Goal: Book appointment/travel/reservation

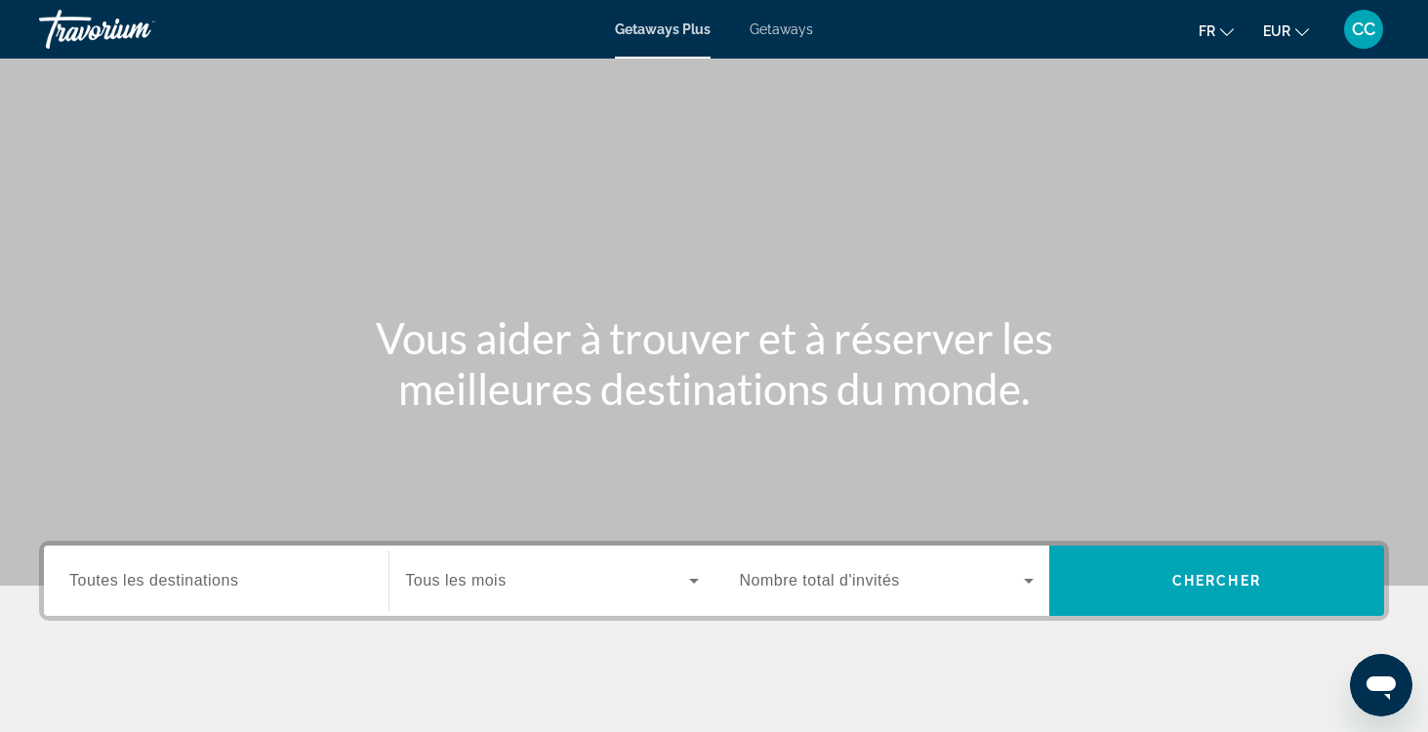
click at [788, 30] on span "Getaways" at bounding box center [780, 29] width 63 height 16
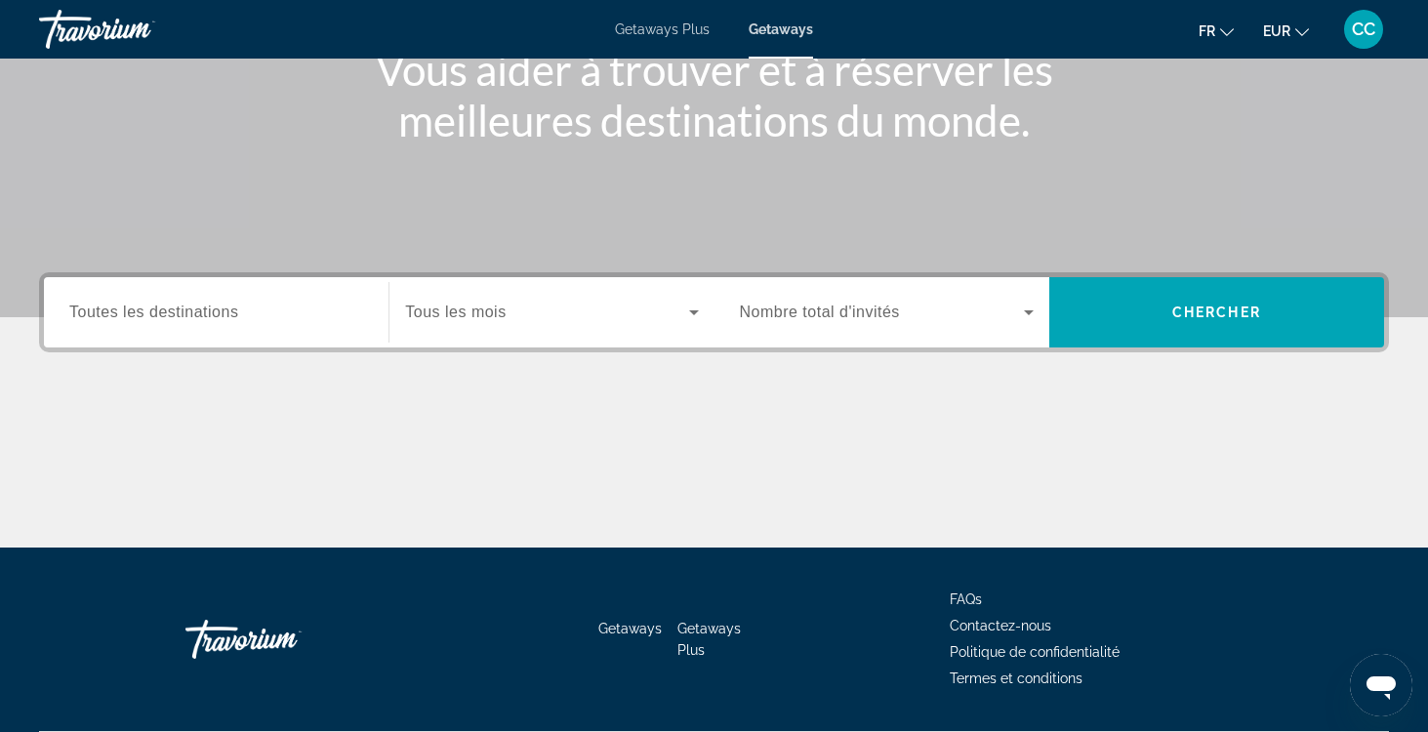
scroll to position [269, 0]
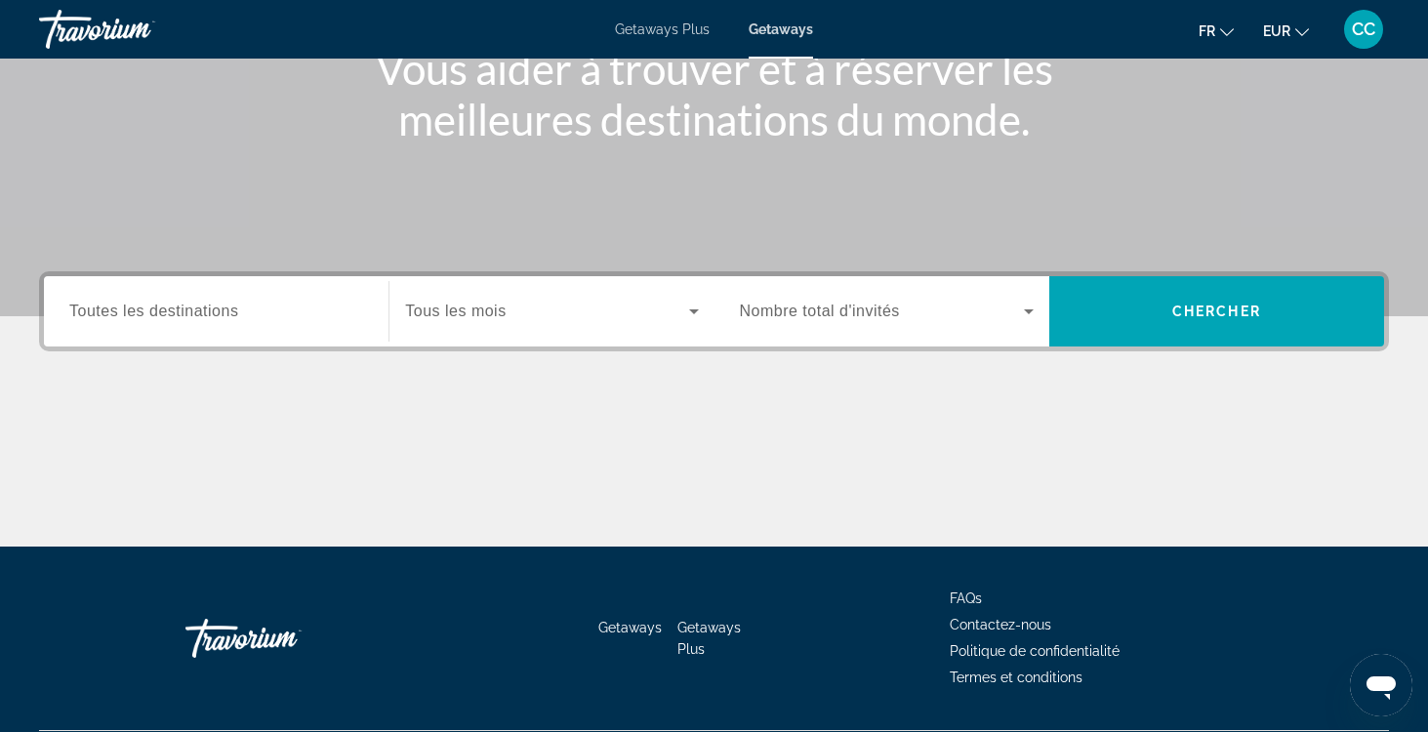
click at [235, 307] on span "Toutes les destinations" at bounding box center [153, 310] width 169 height 17
click at [235, 307] on input "Destination Toutes les destinations" at bounding box center [216, 312] width 294 height 23
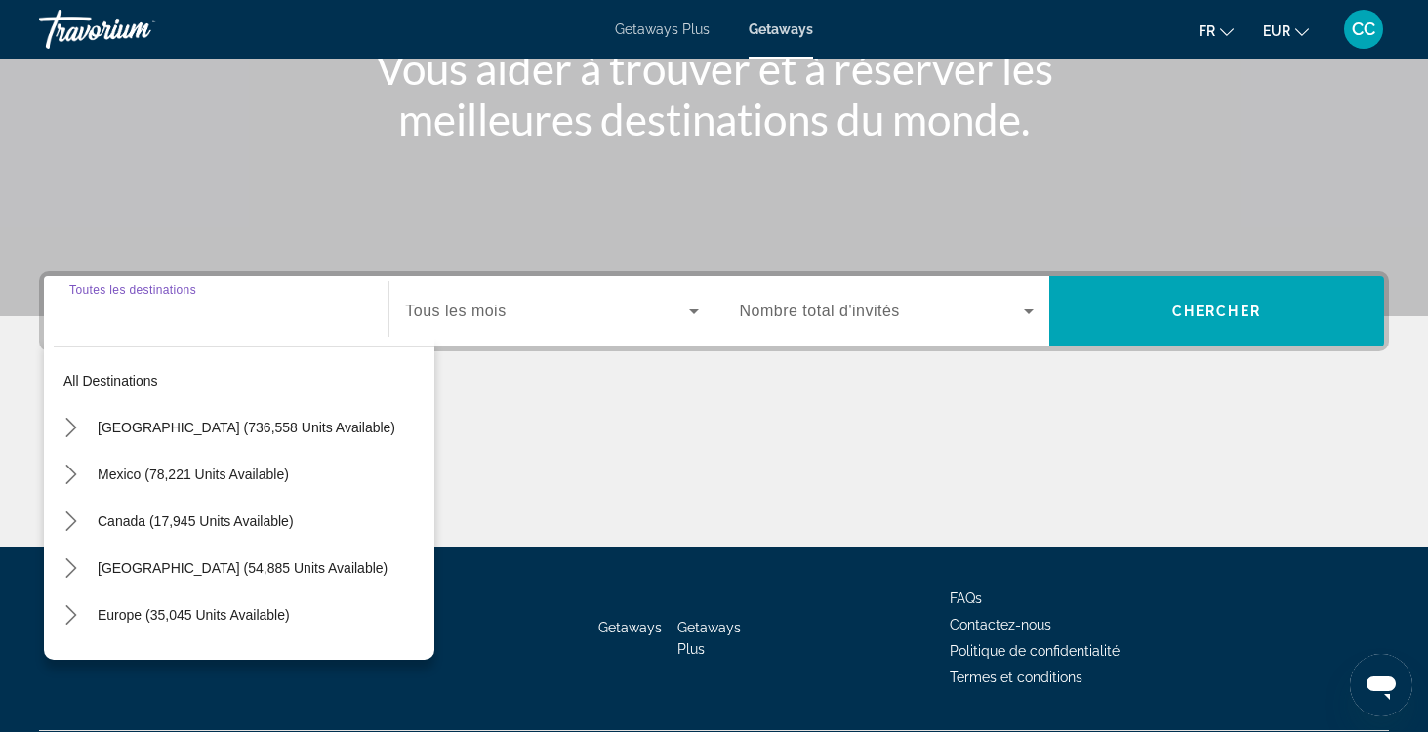
scroll to position [323, 0]
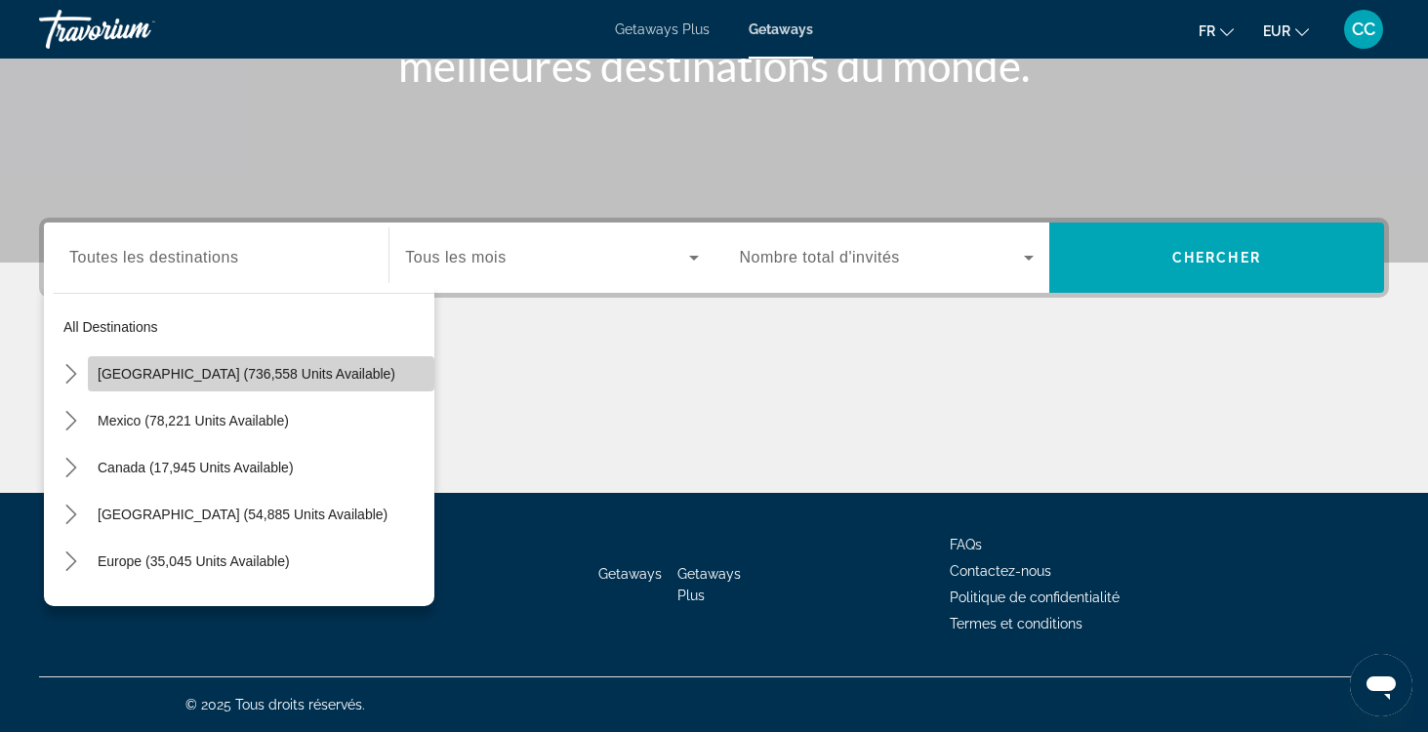
click at [126, 371] on span "[GEOGRAPHIC_DATA] (736,558 units available)" at bounding box center [247, 374] width 298 height 16
type input "**********"
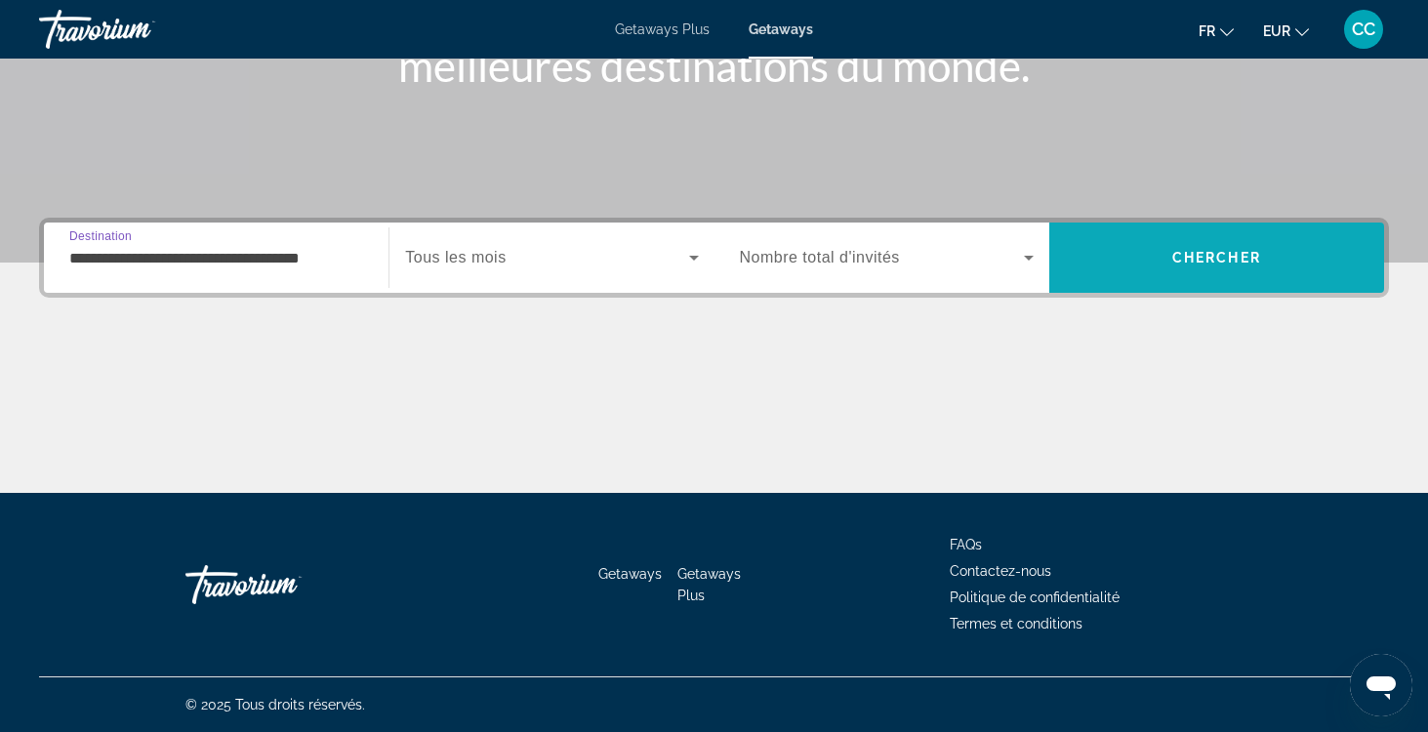
click at [1210, 256] on span "Chercher" at bounding box center [1216, 258] width 89 height 16
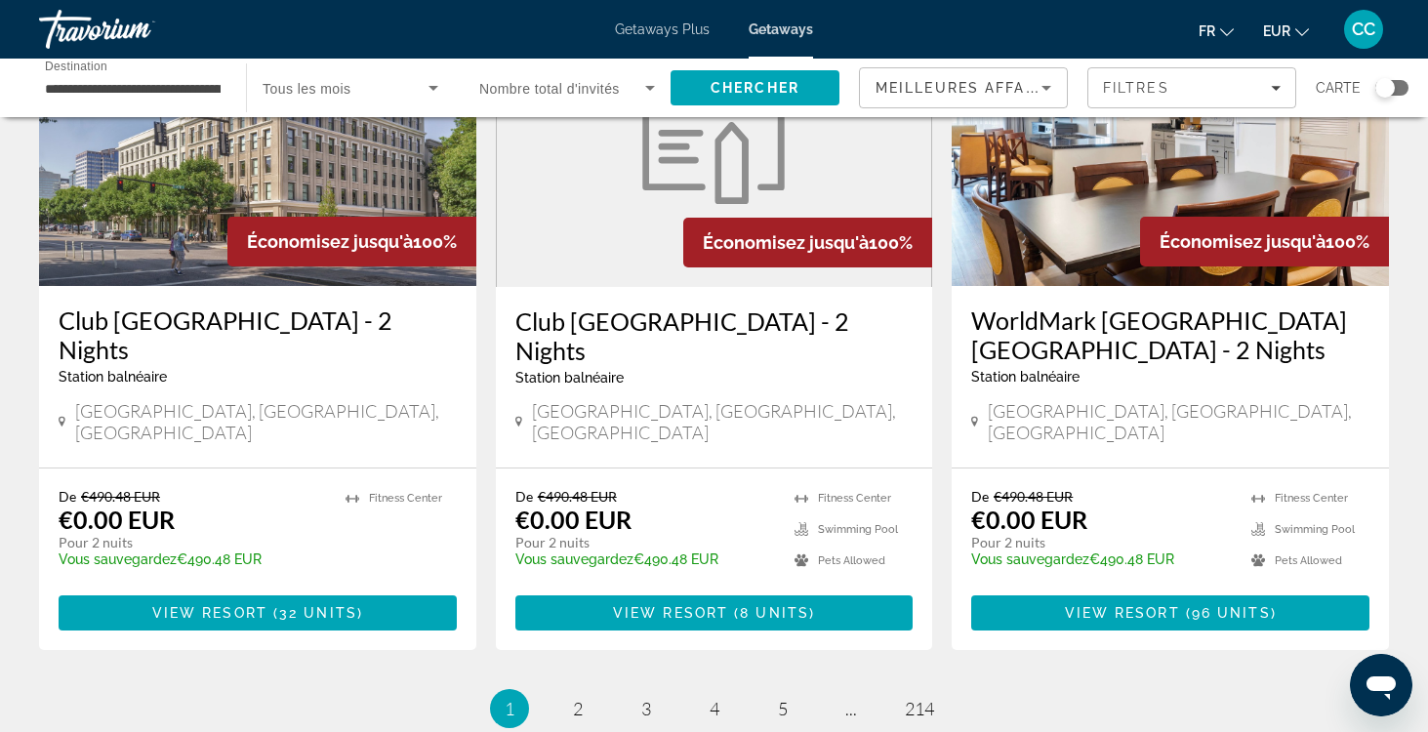
scroll to position [2356, 0]
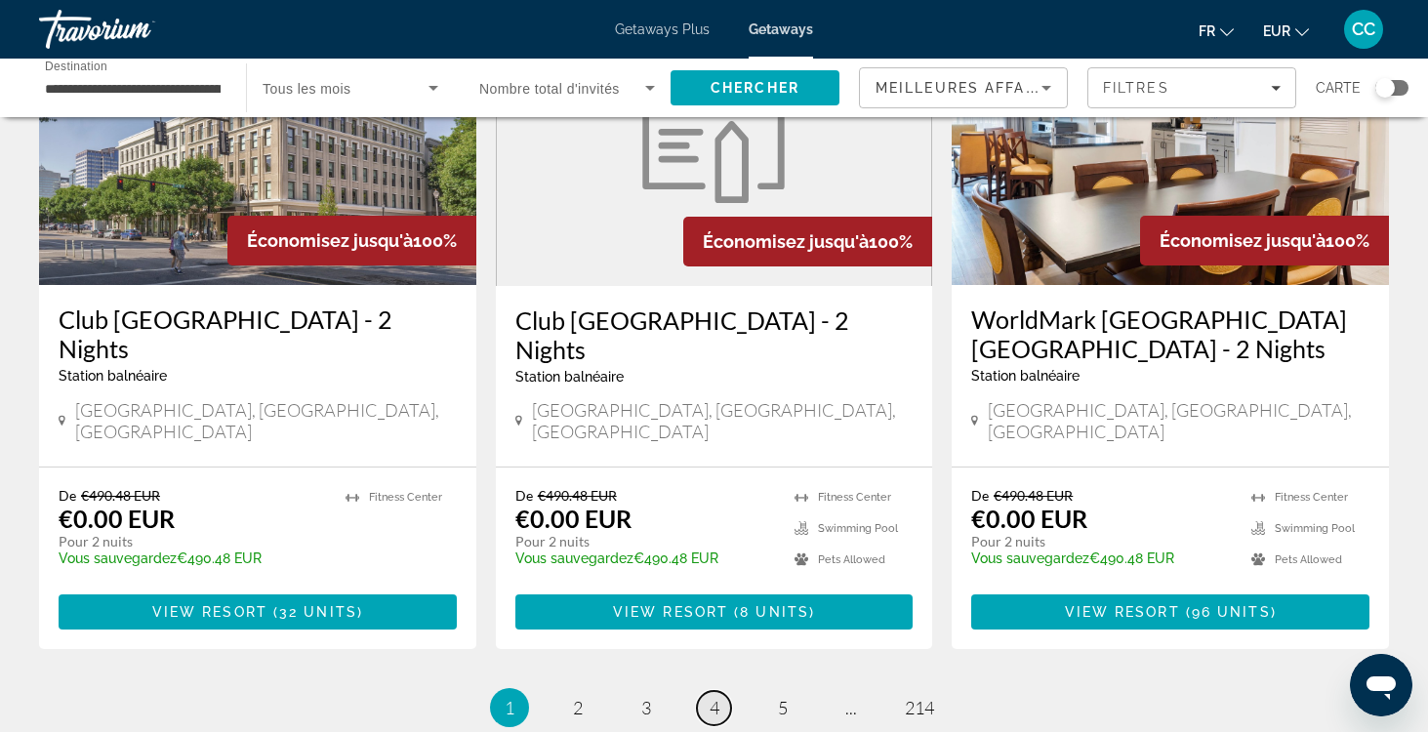
click at [715, 697] on span "4" at bounding box center [714, 707] width 10 height 21
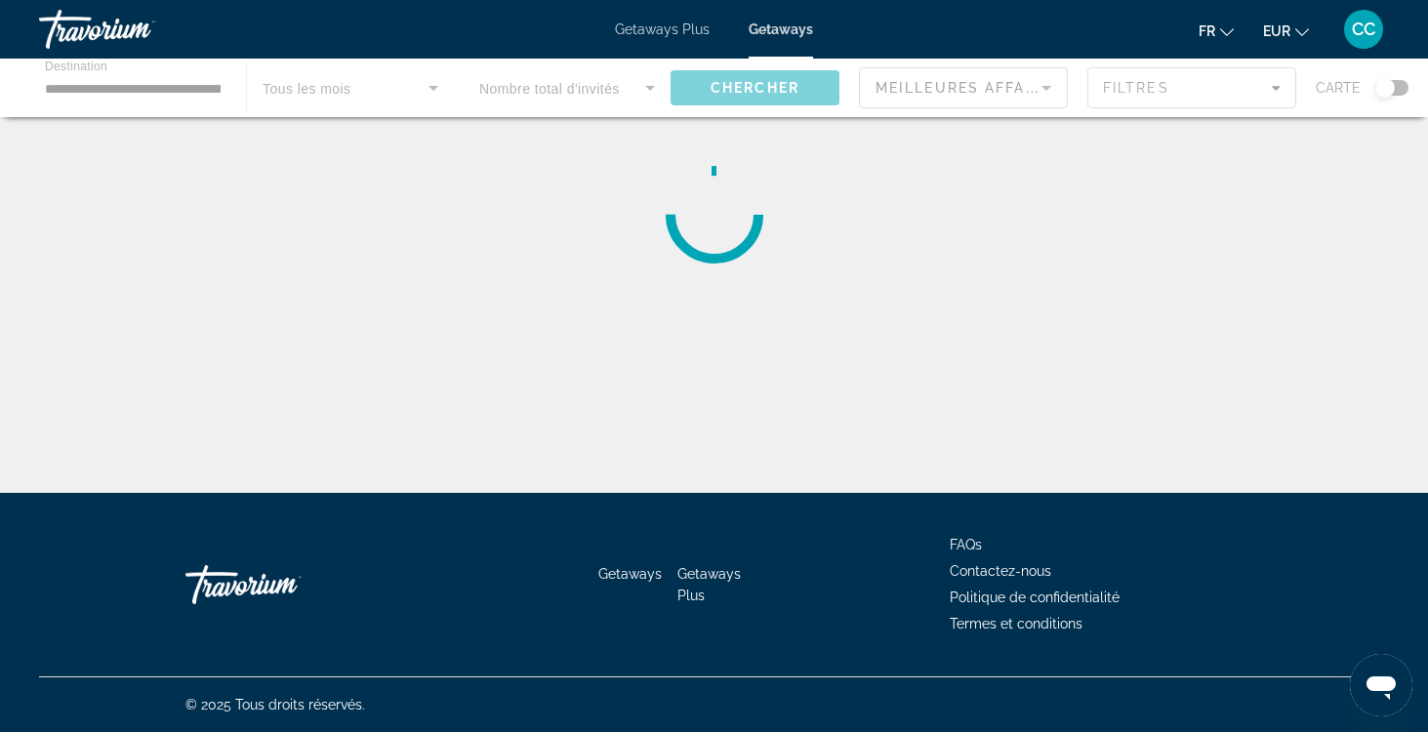
click at [512, 427] on div "**********" at bounding box center [714, 383] width 1428 height 493
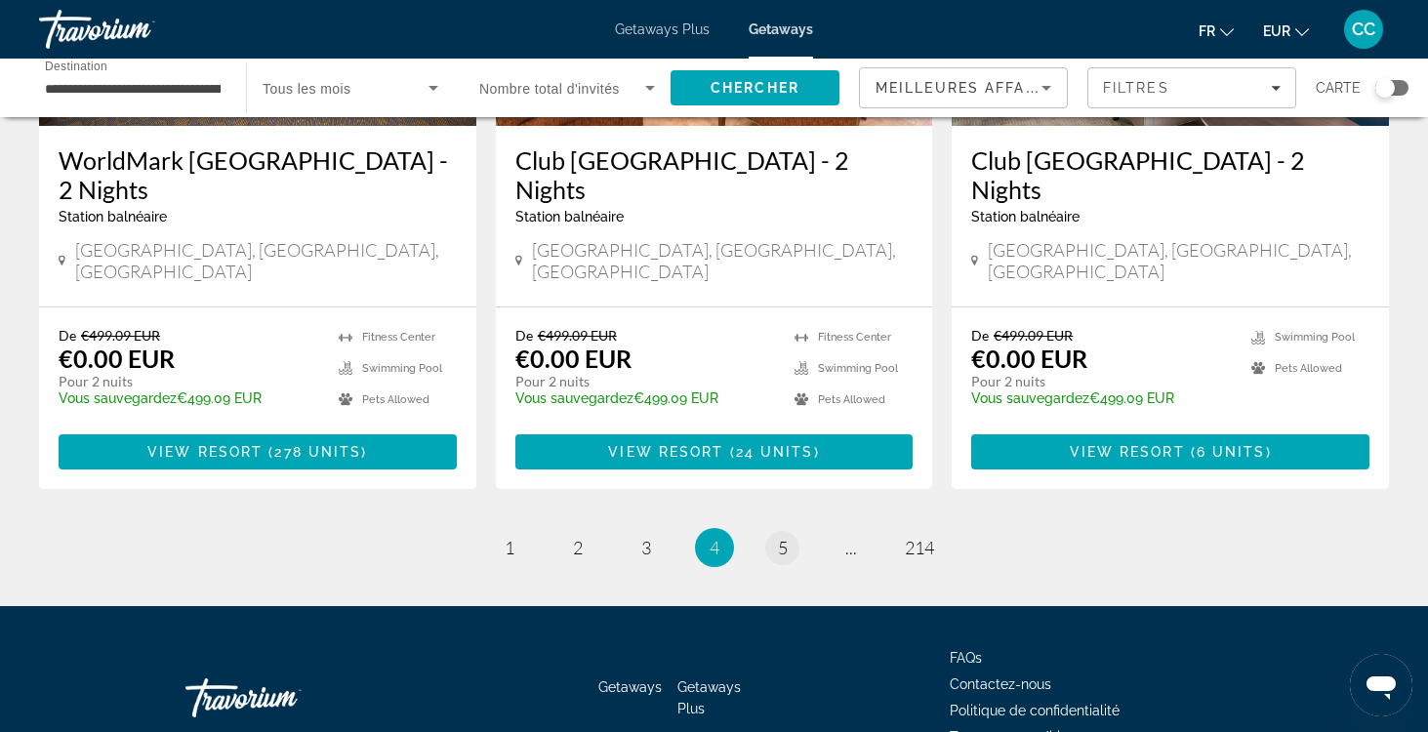
scroll to position [2543, 0]
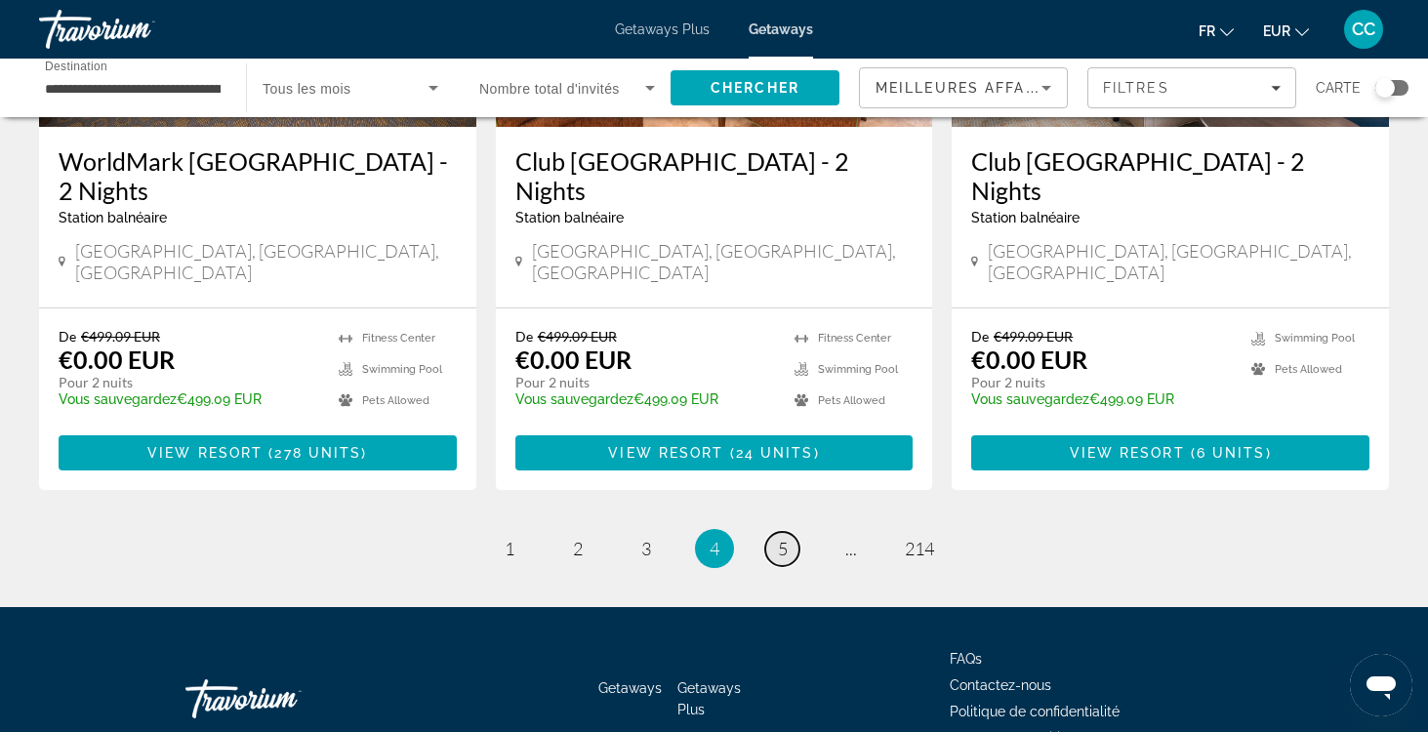
click at [780, 538] on span "5" at bounding box center [783, 548] width 10 height 21
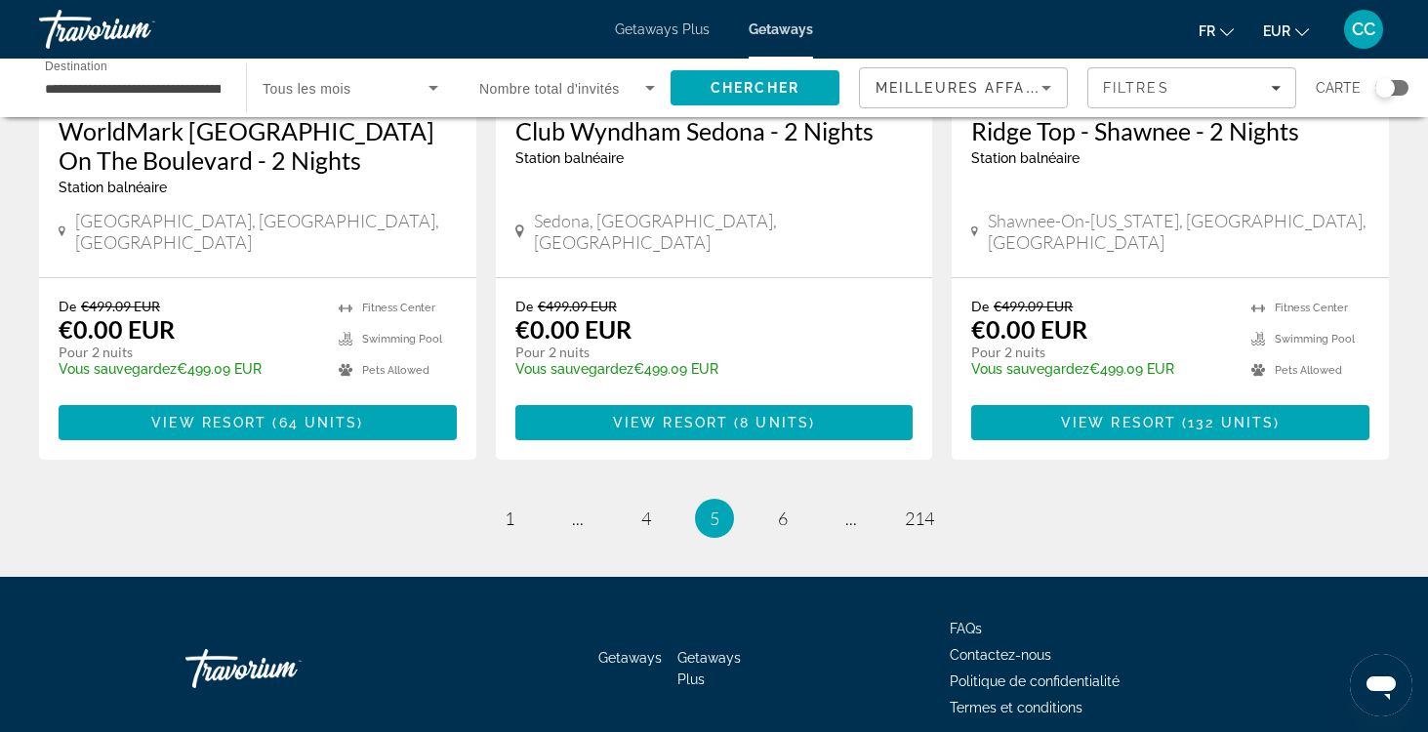
scroll to position [2543, 0]
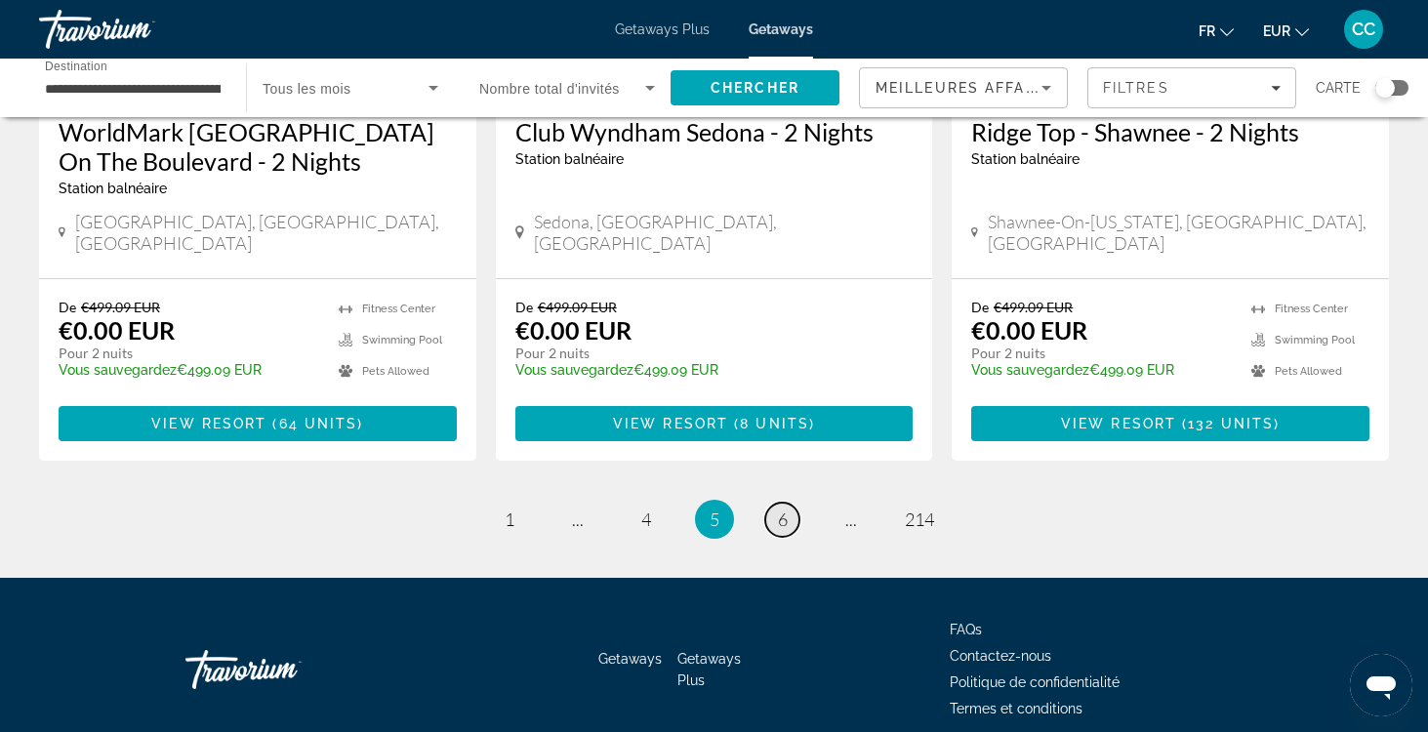
click at [784, 508] on span "6" at bounding box center [783, 518] width 10 height 21
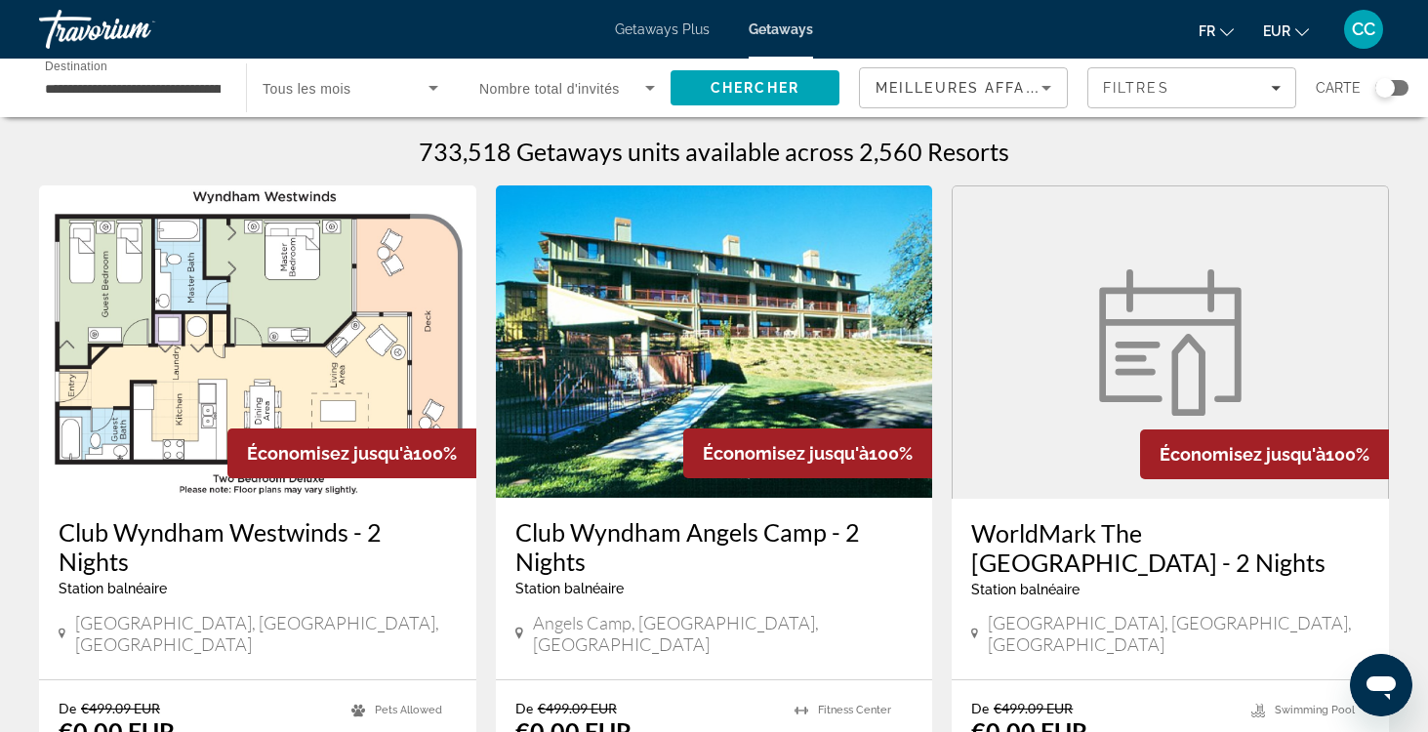
click at [122, 93] on input "**********" at bounding box center [133, 88] width 176 height 23
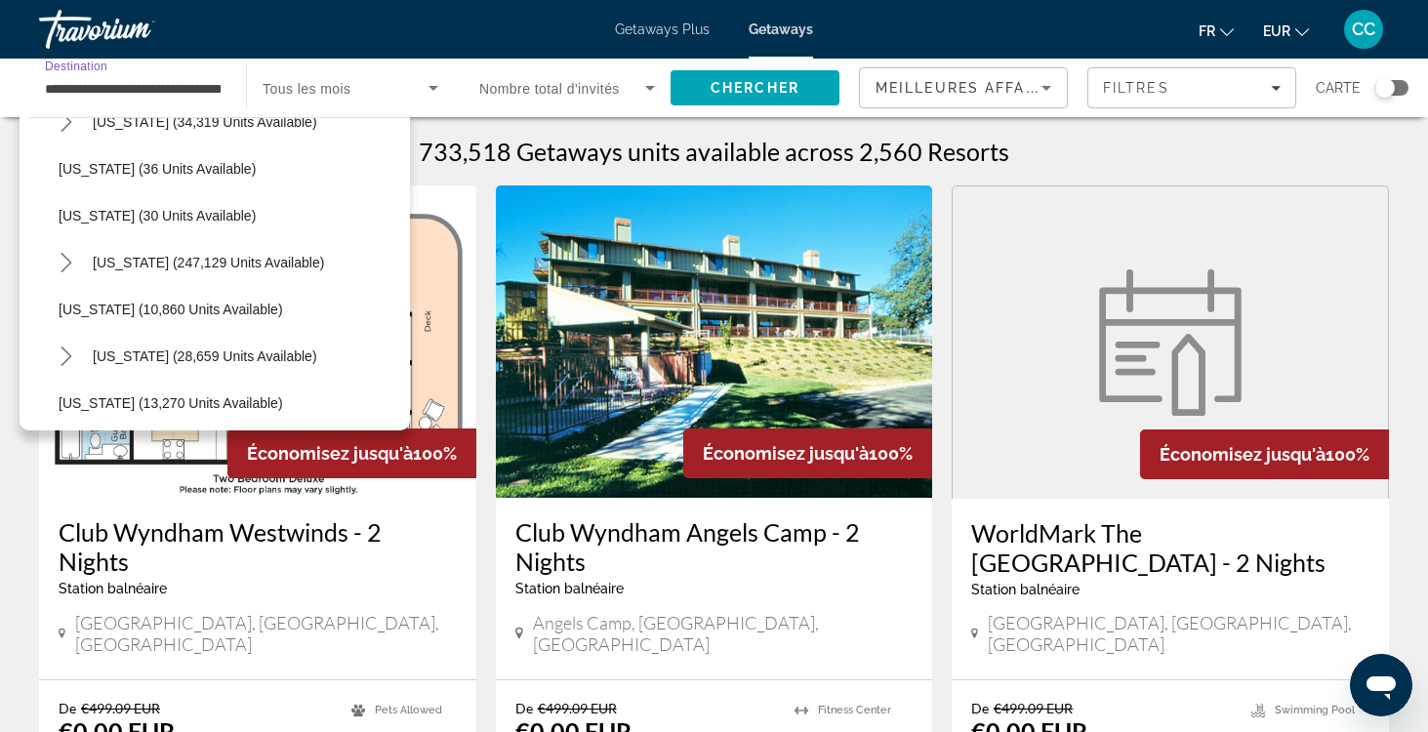
scroll to position [265, 0]
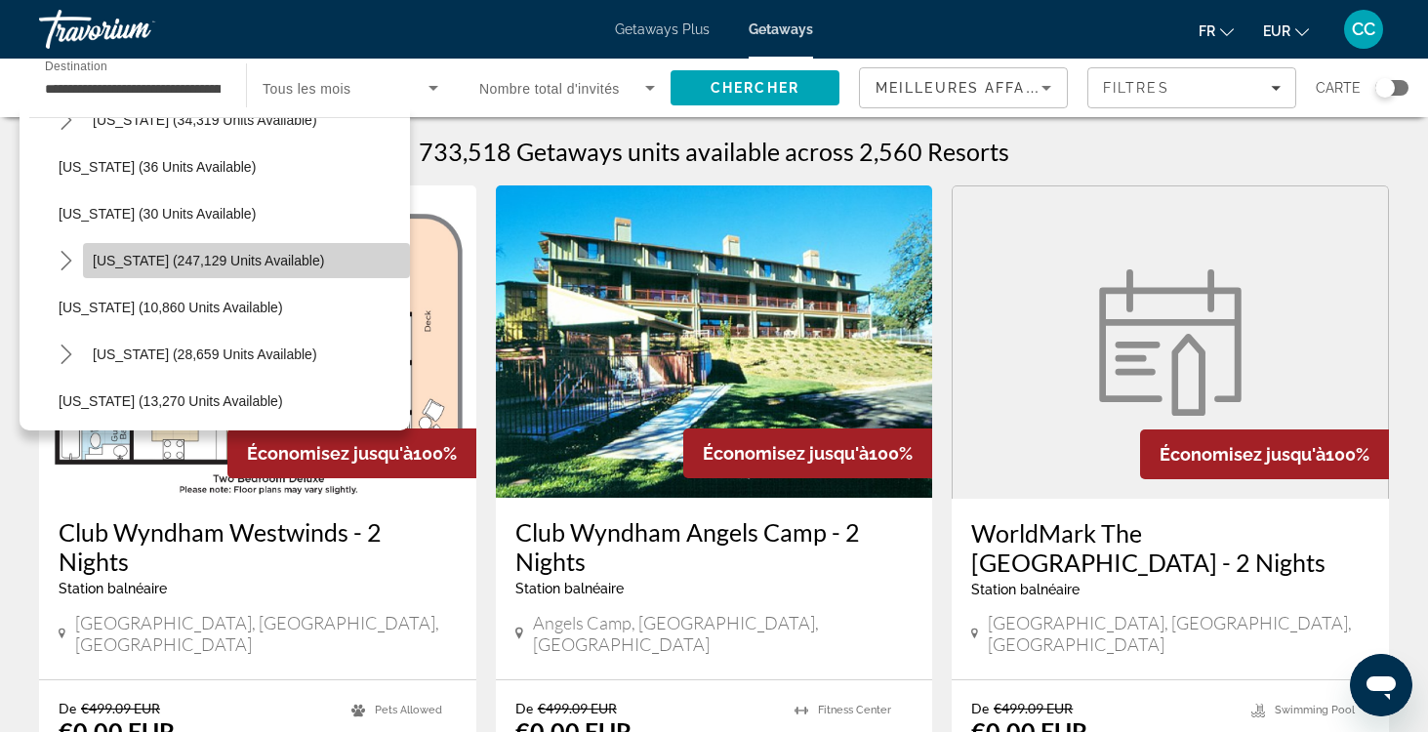
click at [134, 255] on span "[US_STATE] (247,129 units available)" at bounding box center [208, 261] width 231 height 16
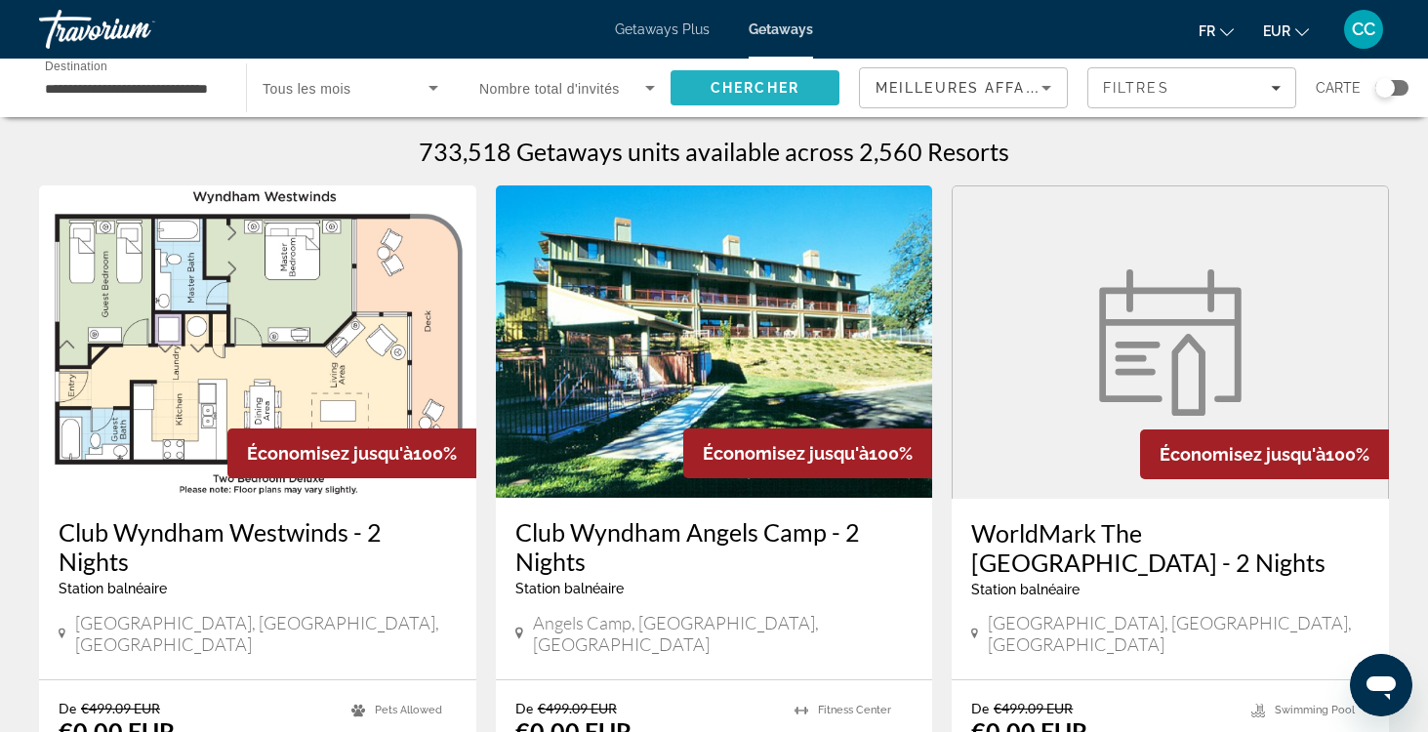
click at [765, 93] on span "Chercher" at bounding box center [754, 88] width 89 height 16
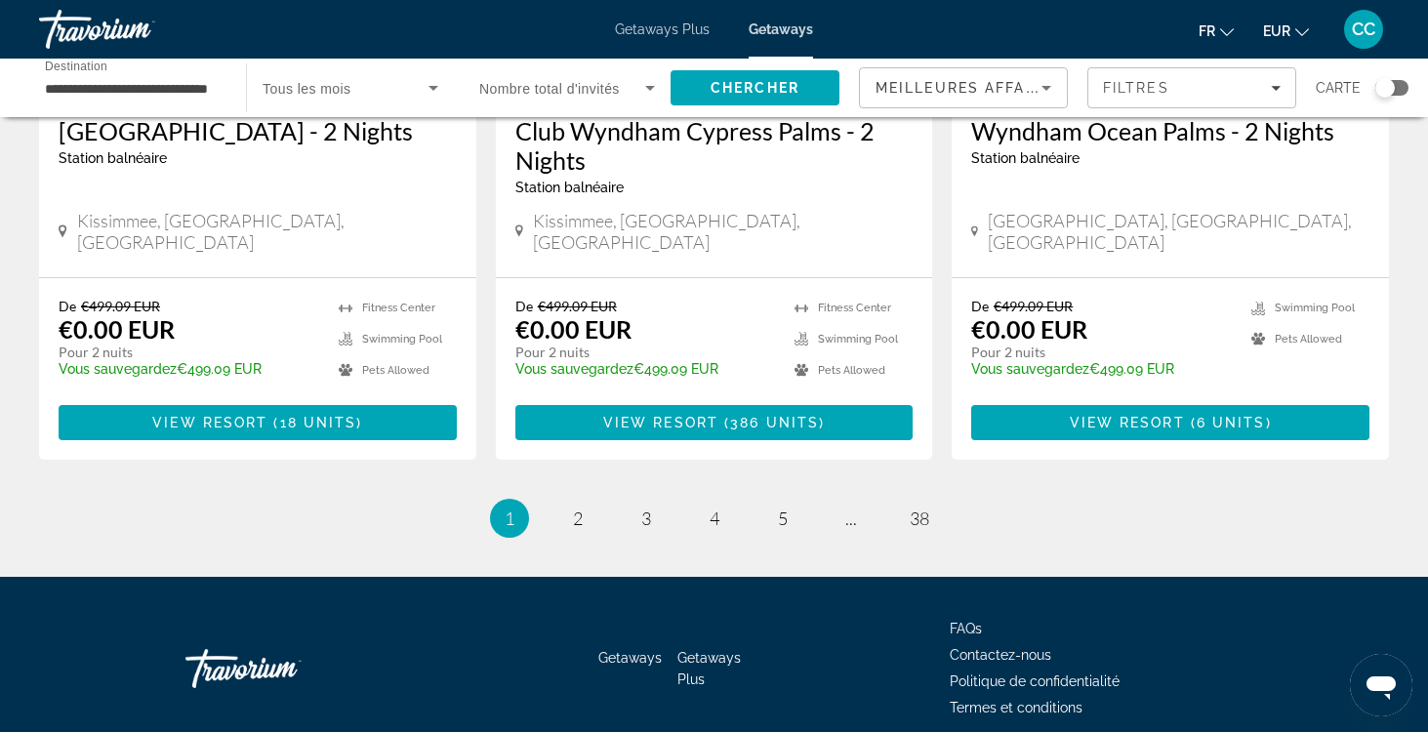
scroll to position [2516, 0]
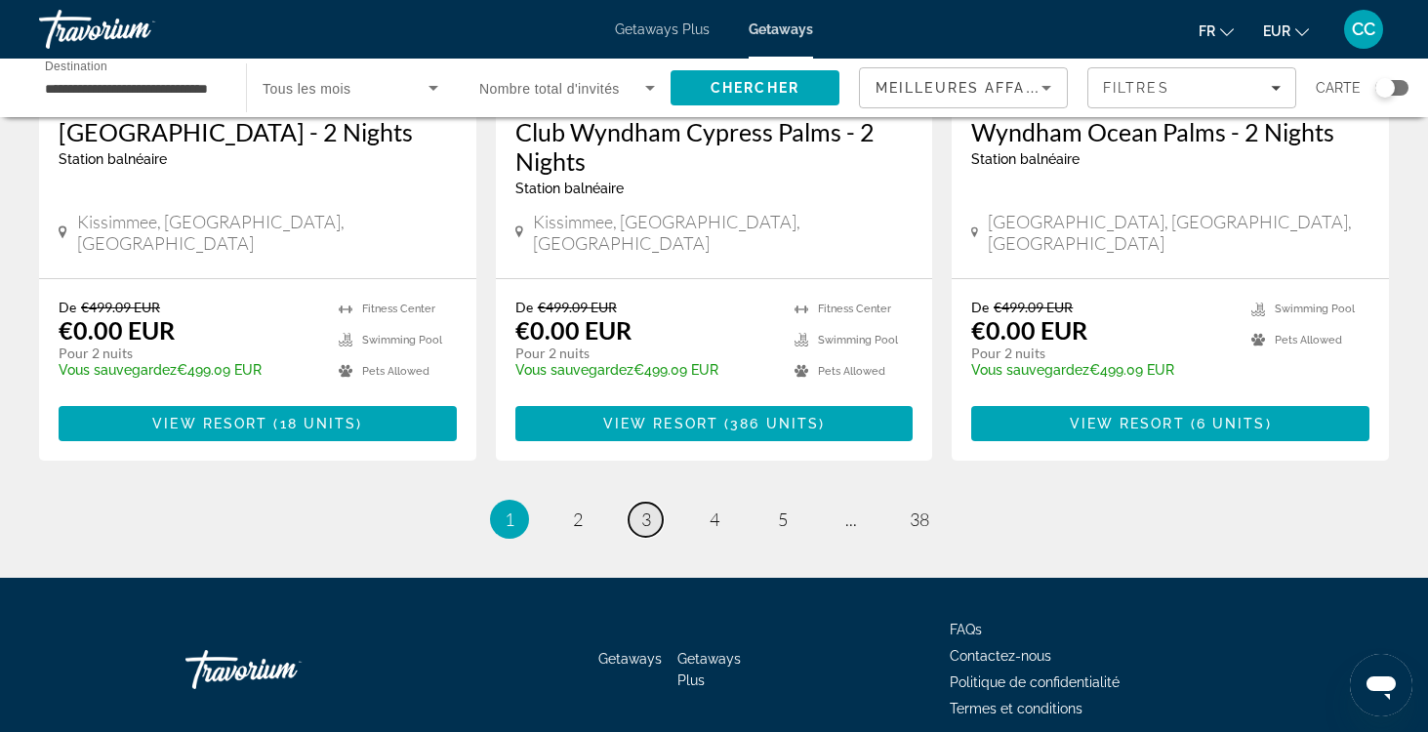
click at [643, 508] on span "3" at bounding box center [646, 518] width 10 height 21
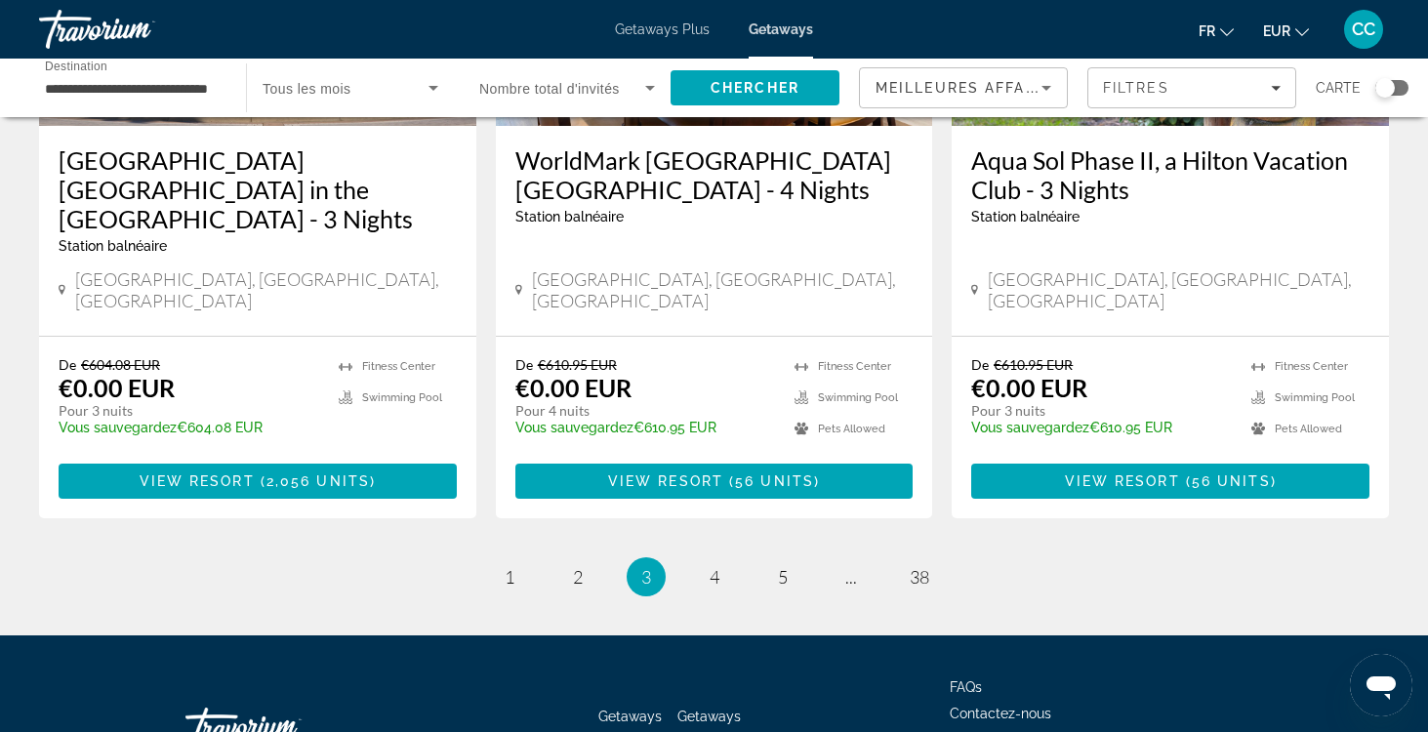
scroll to position [2543, 0]
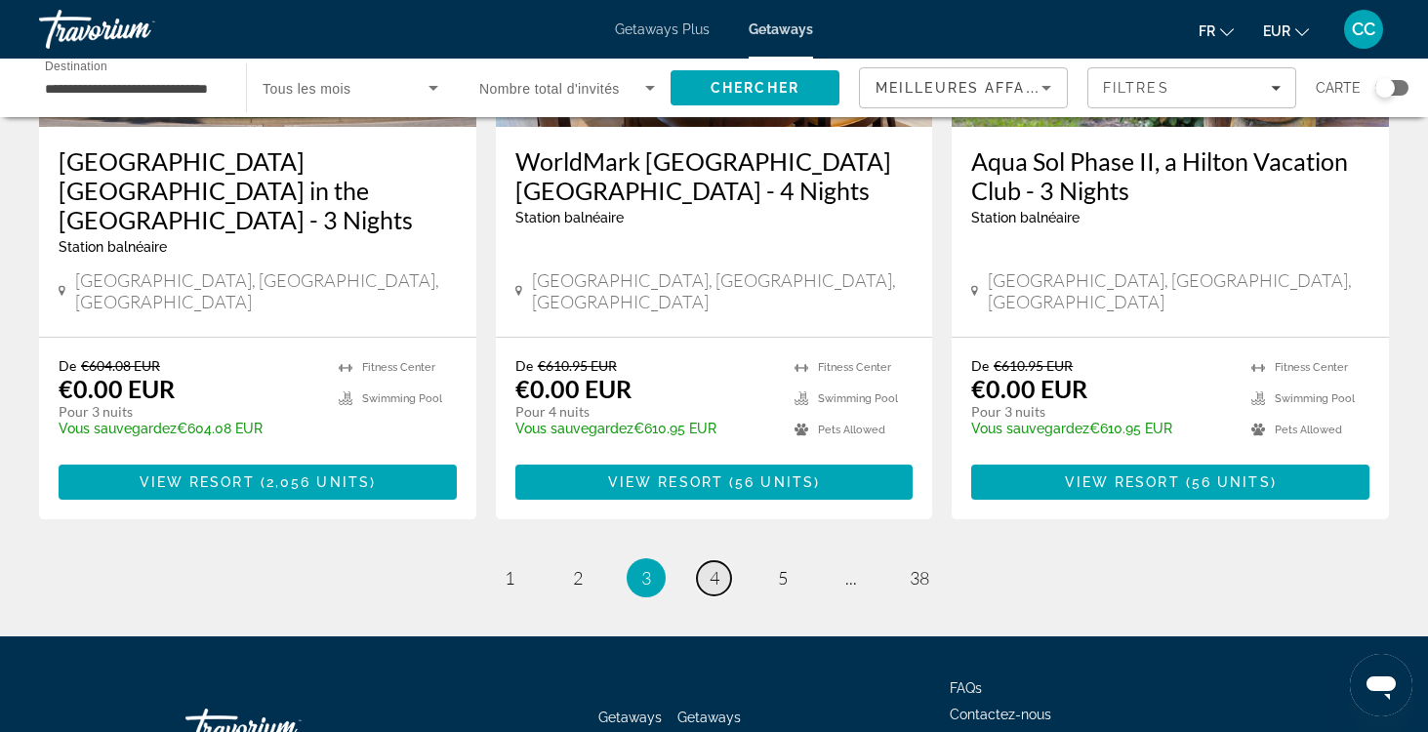
click at [711, 567] on span "4" at bounding box center [714, 577] width 10 height 21
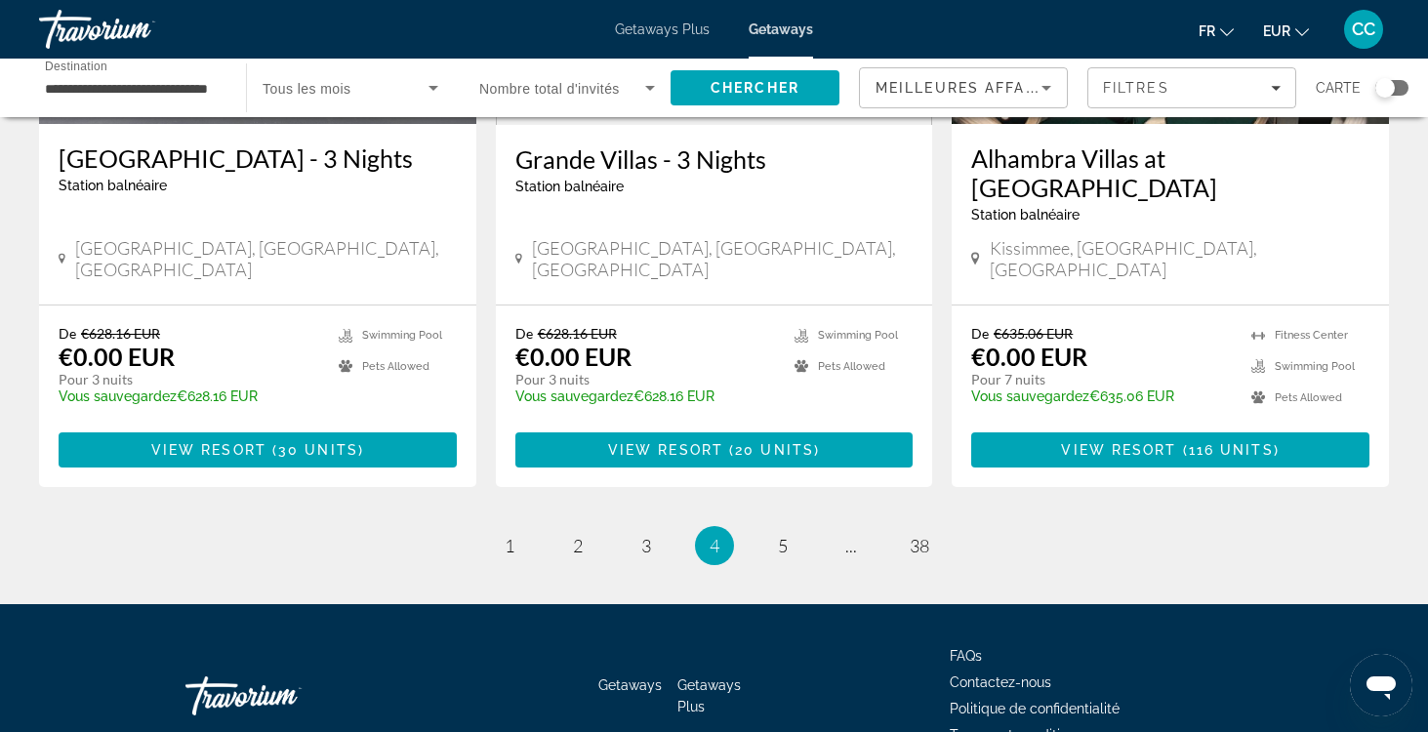
scroll to position [2516, 0]
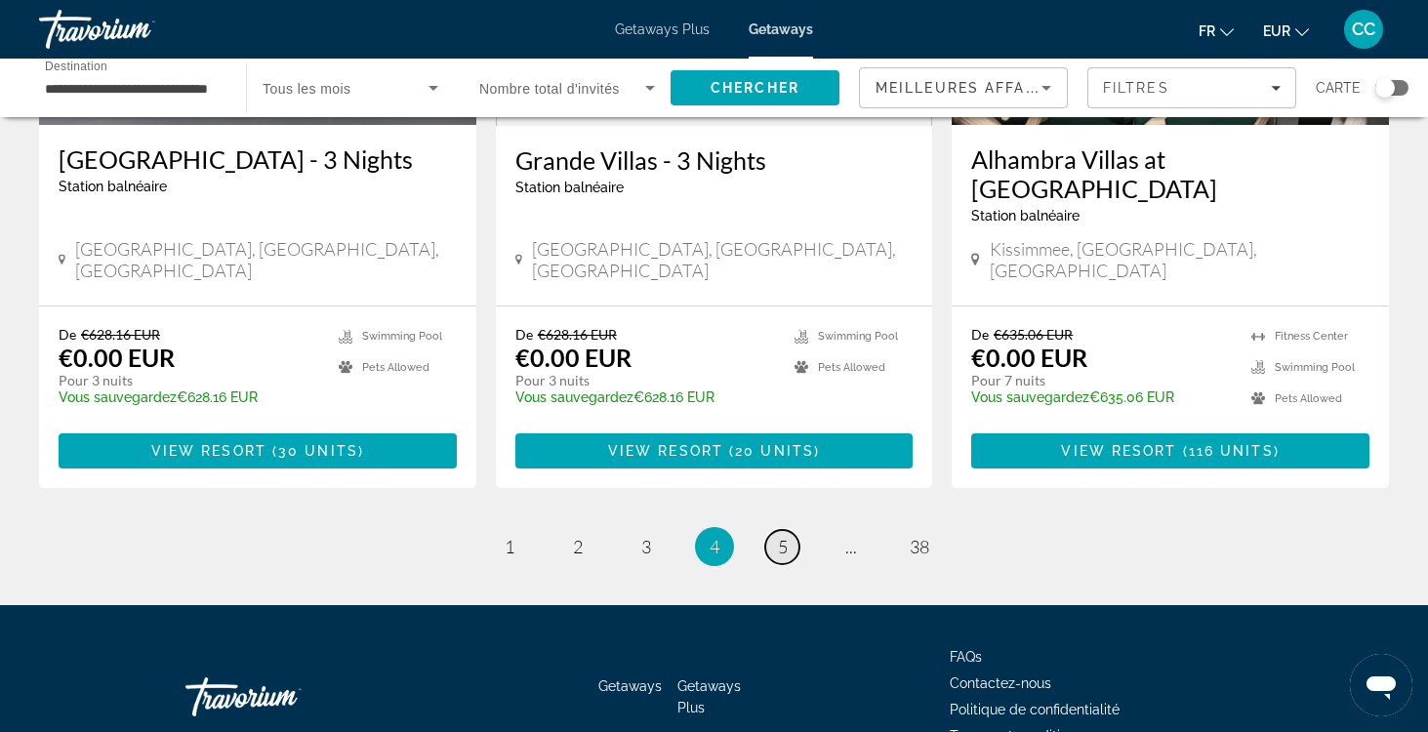
click at [775, 530] on link "page 5" at bounding box center [782, 547] width 34 height 34
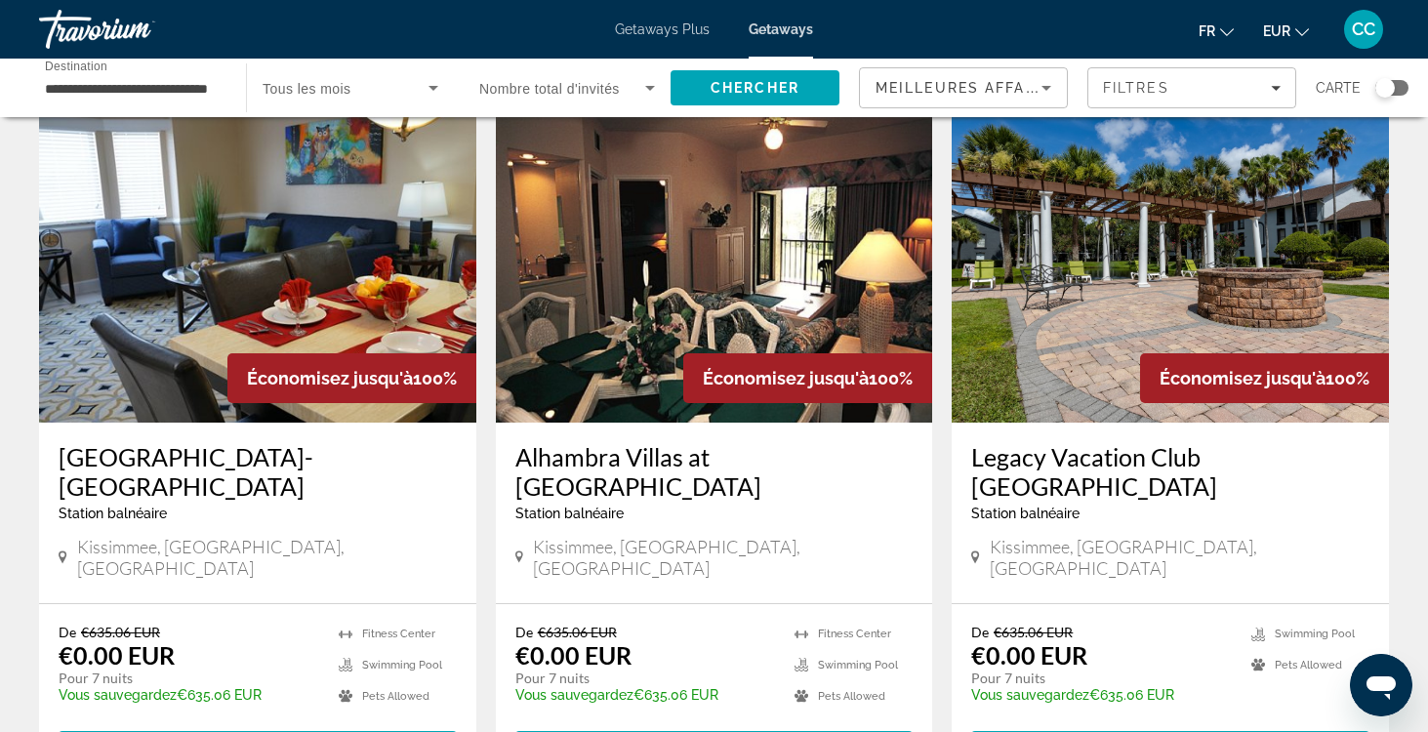
scroll to position [74, 0]
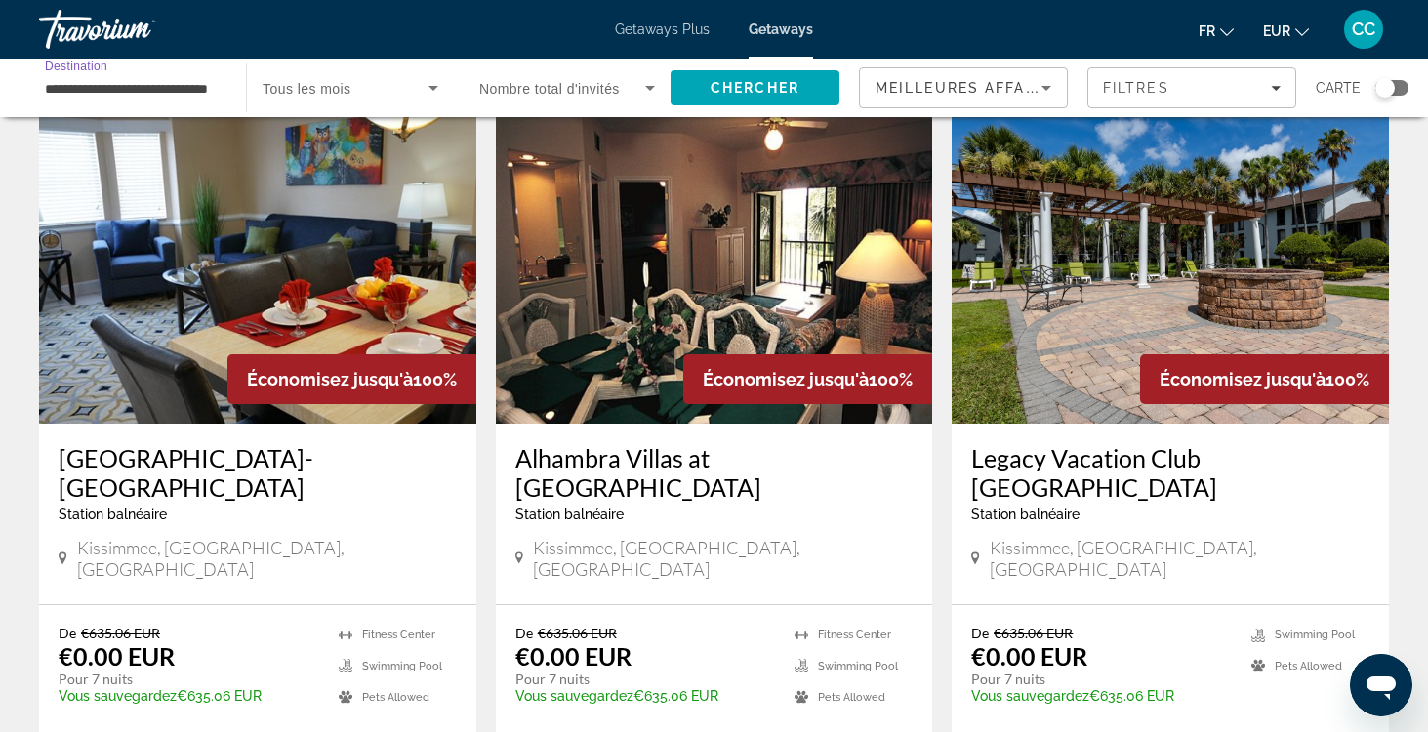
click at [158, 86] on input "**********" at bounding box center [133, 88] width 176 height 23
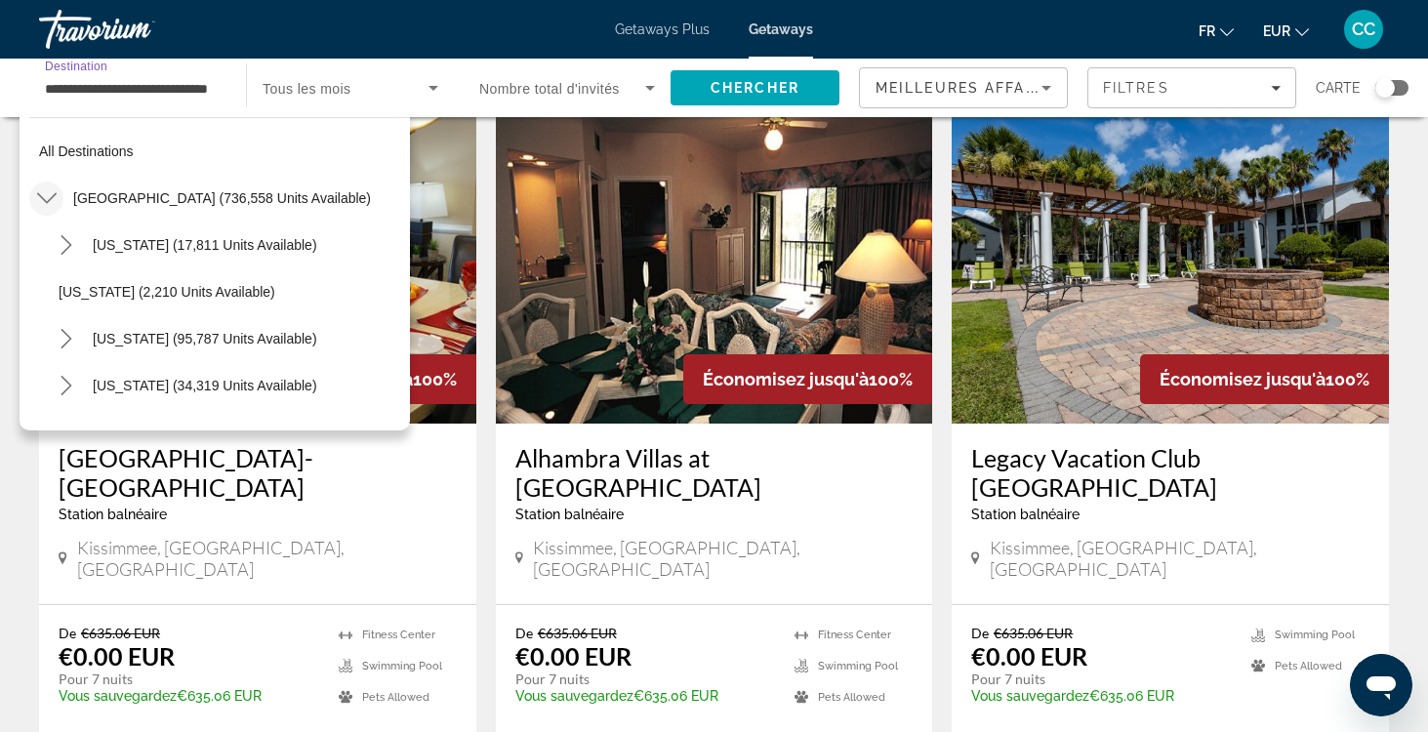
scroll to position [0, 0]
click at [43, 191] on icon "Toggle United States (736,558 units available) submenu" at bounding box center [47, 198] width 20 height 20
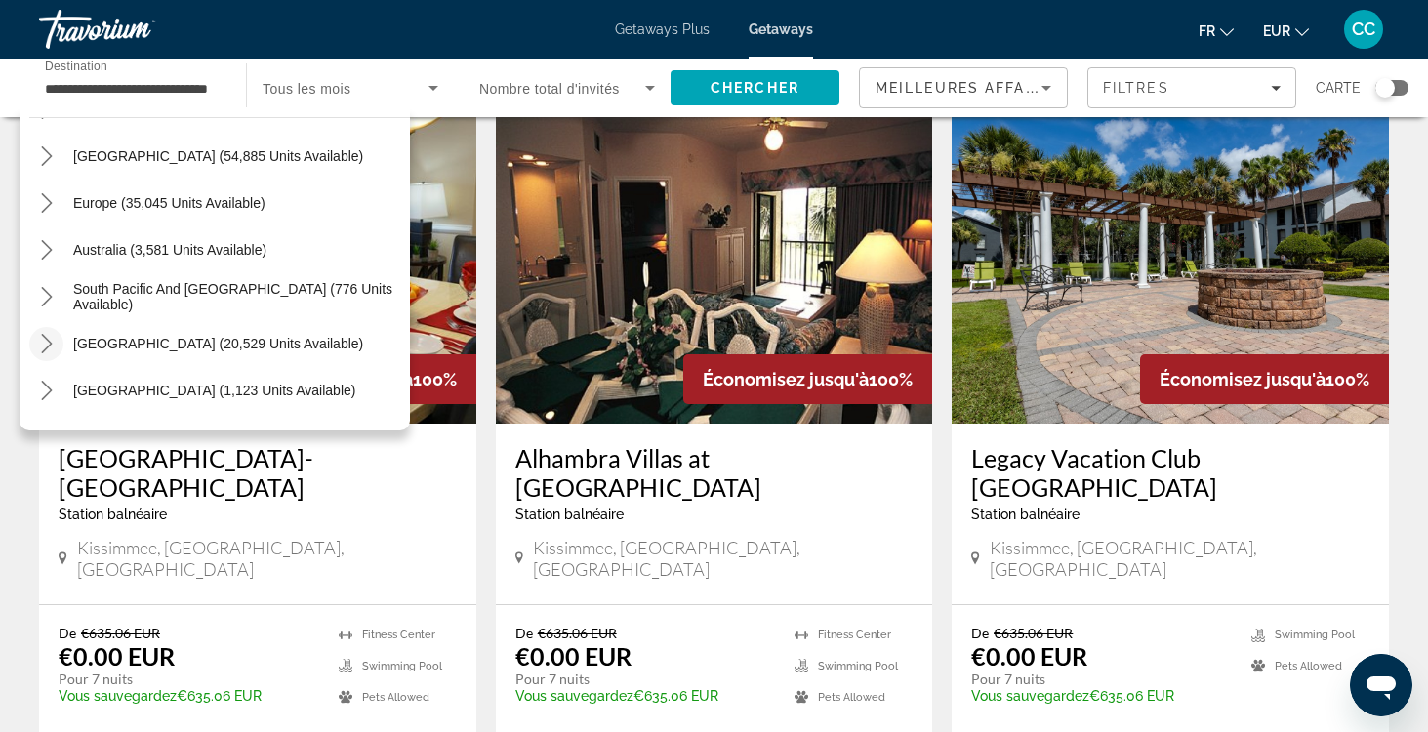
scroll to position [186, 0]
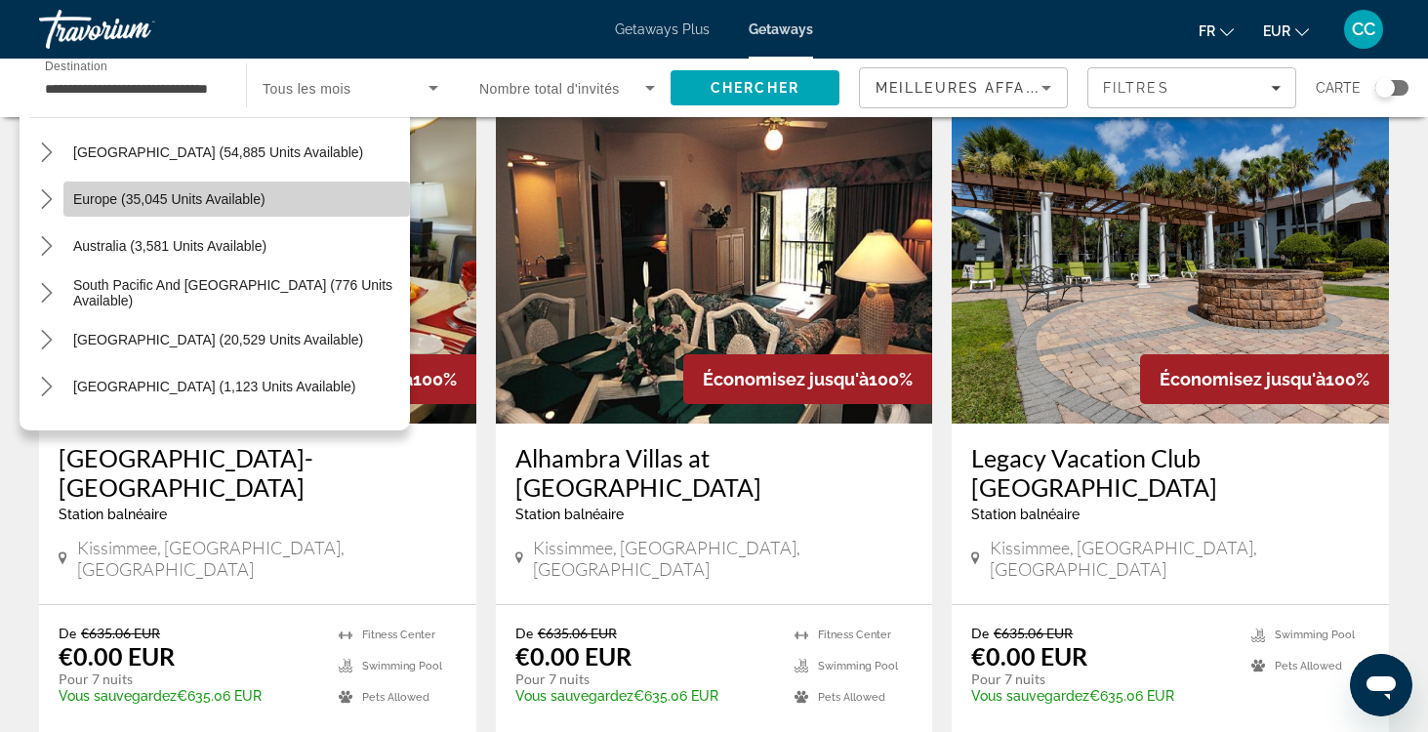
click at [80, 199] on span "Europe (35,045 units available)" at bounding box center [169, 199] width 192 height 16
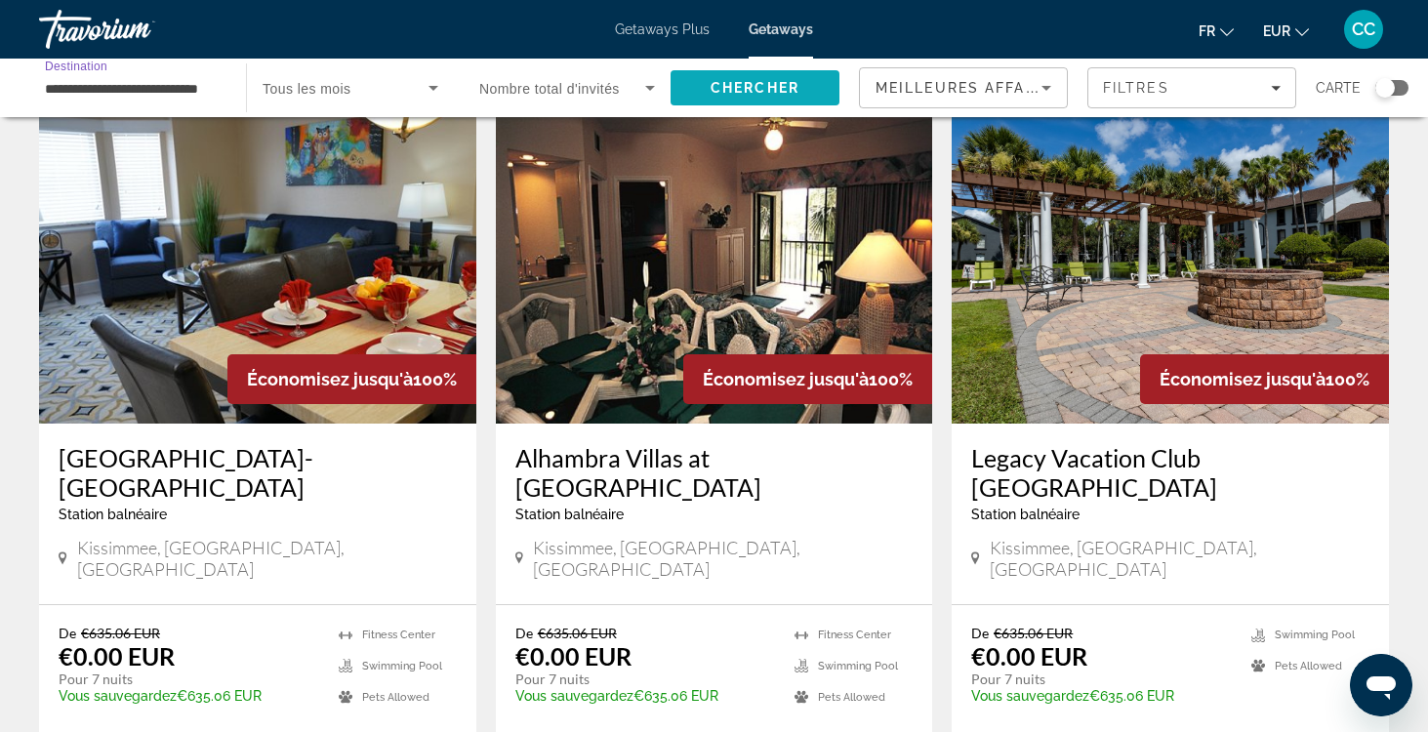
click at [745, 87] on span "Chercher" at bounding box center [754, 88] width 89 height 16
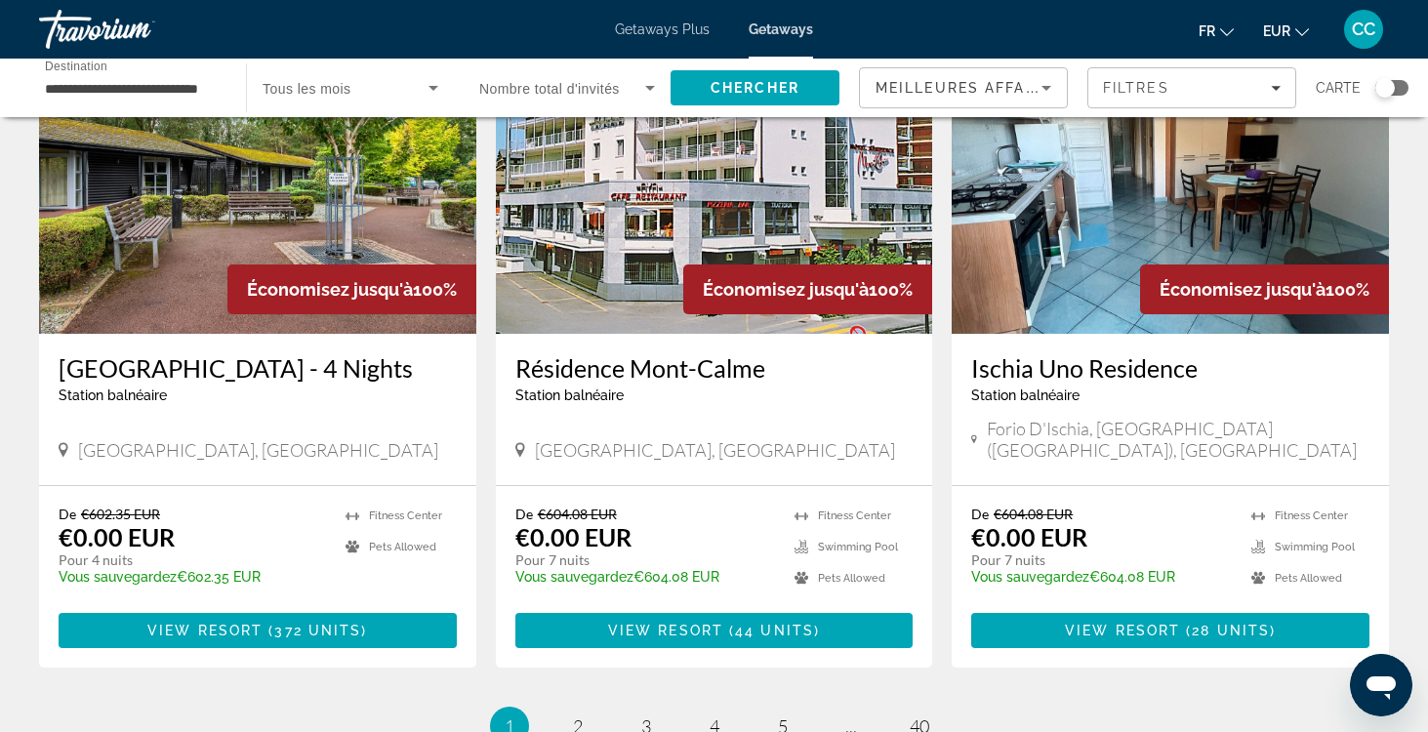
scroll to position [2256, 0]
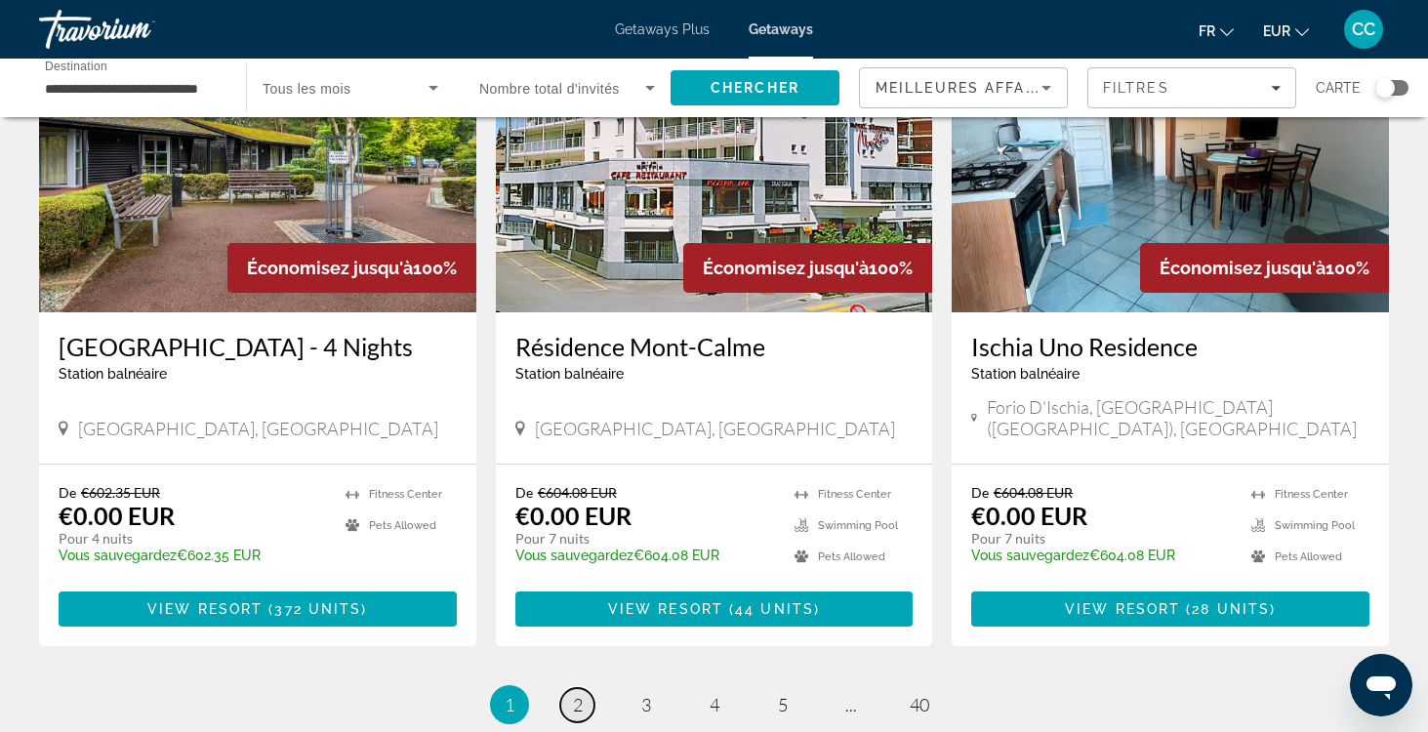
click at [574, 694] on span "2" at bounding box center [578, 704] width 10 height 21
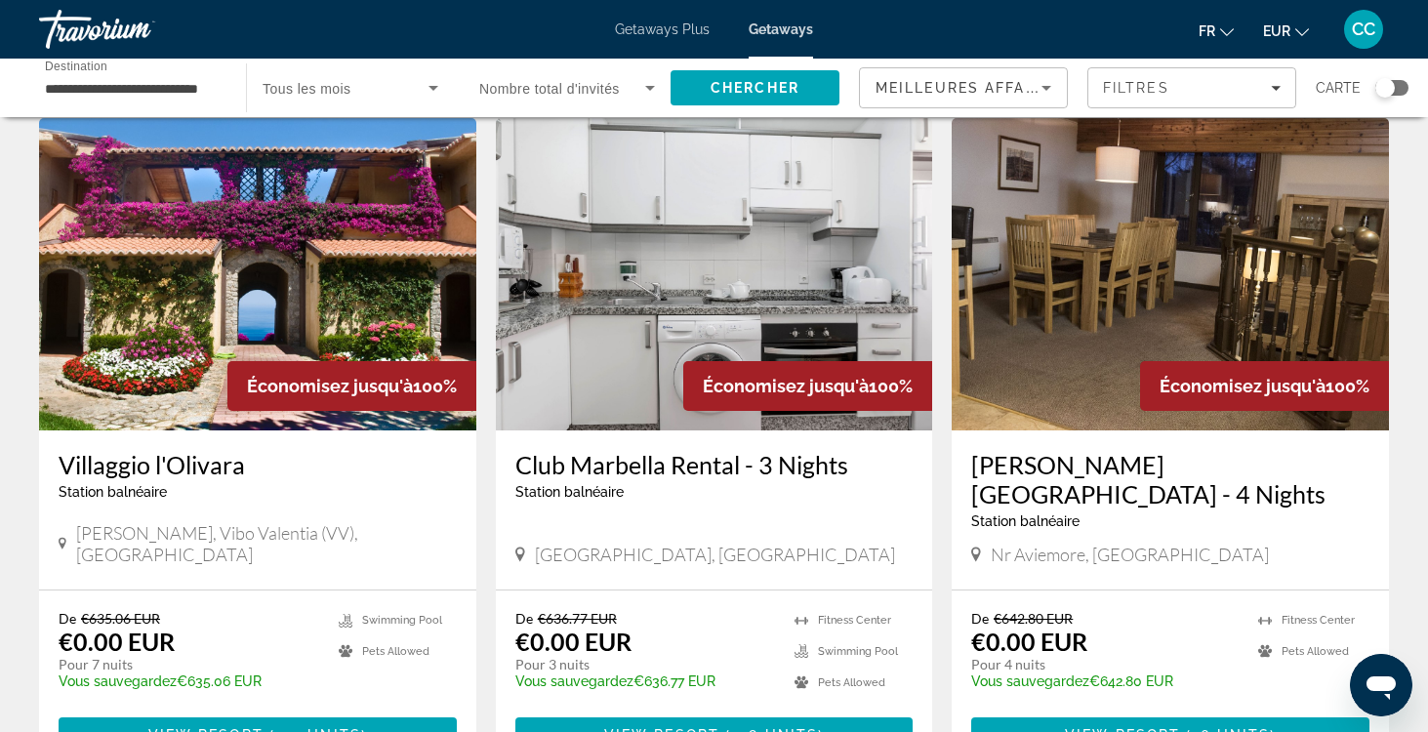
scroll to position [2160, 0]
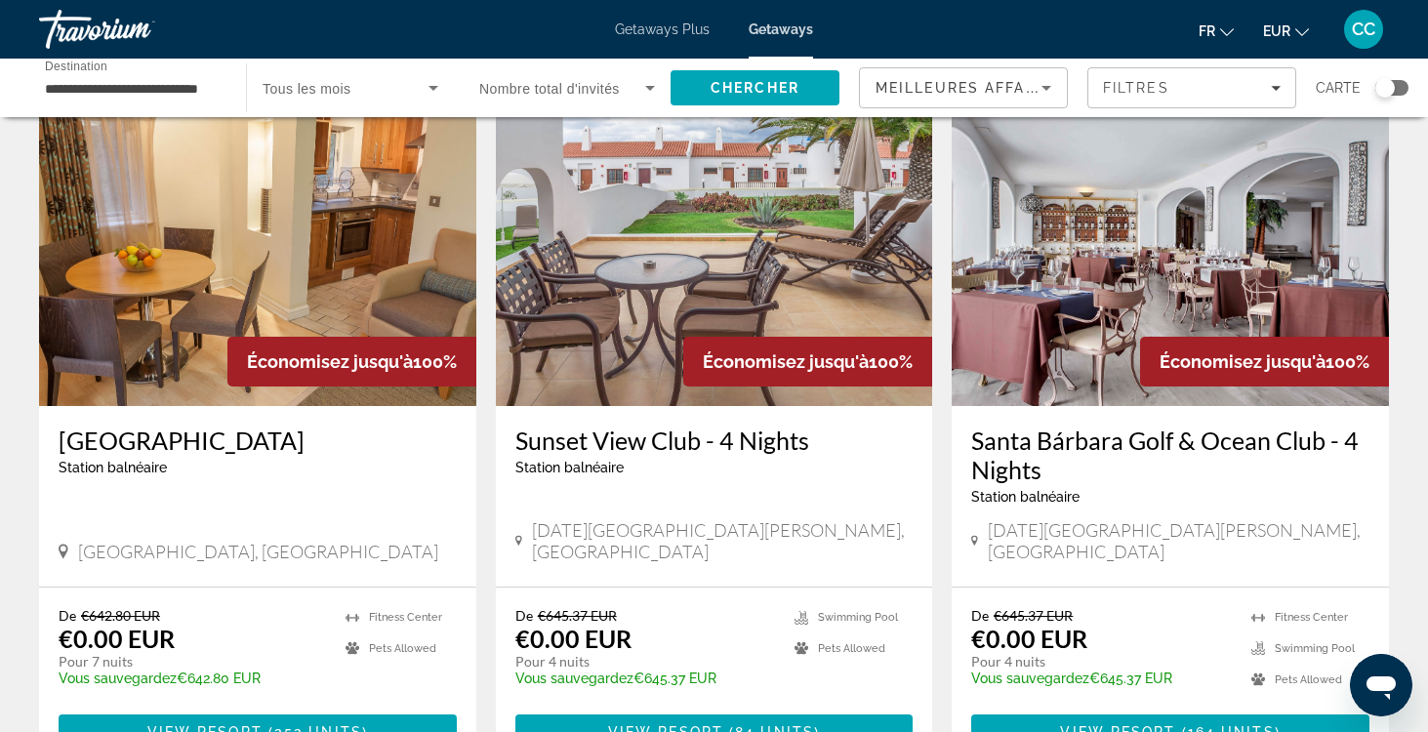
scroll to position [101, 0]
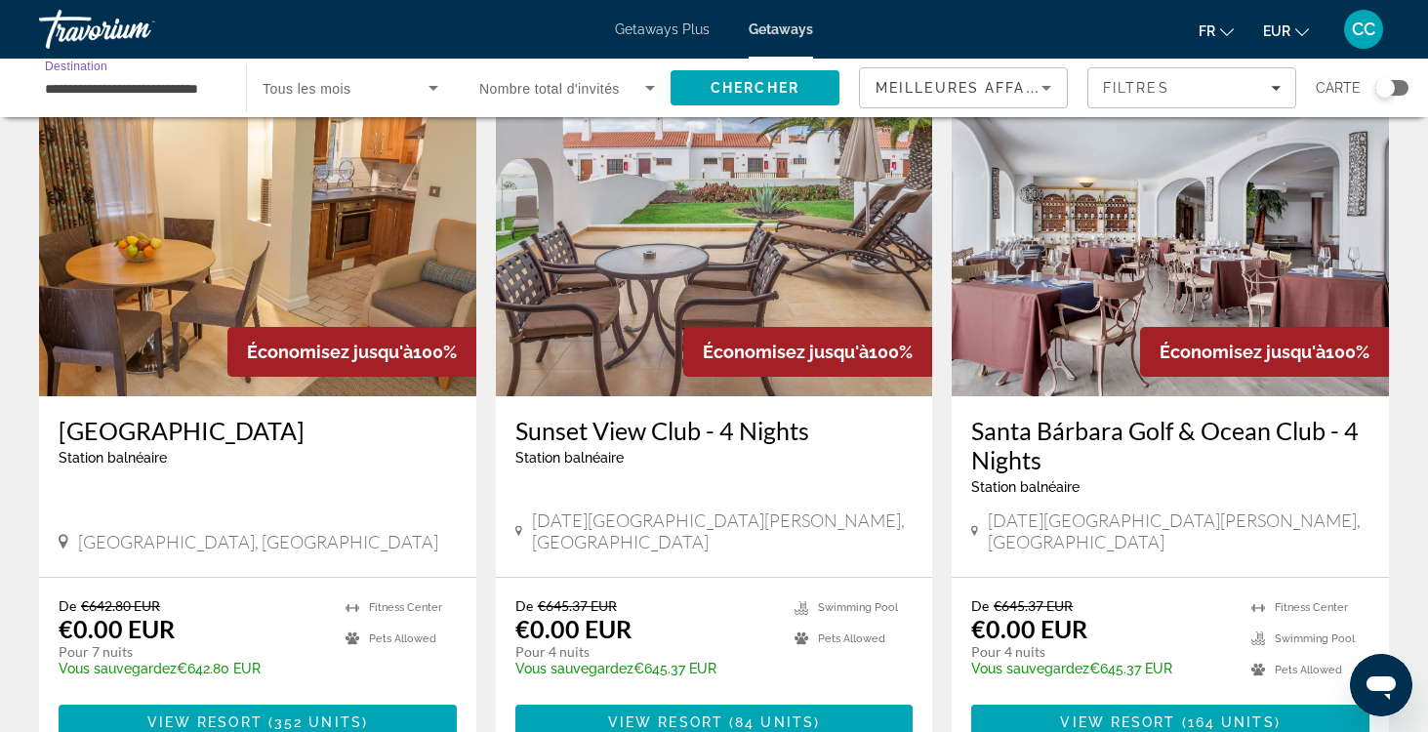
click at [157, 91] on input "**********" at bounding box center [133, 88] width 176 height 23
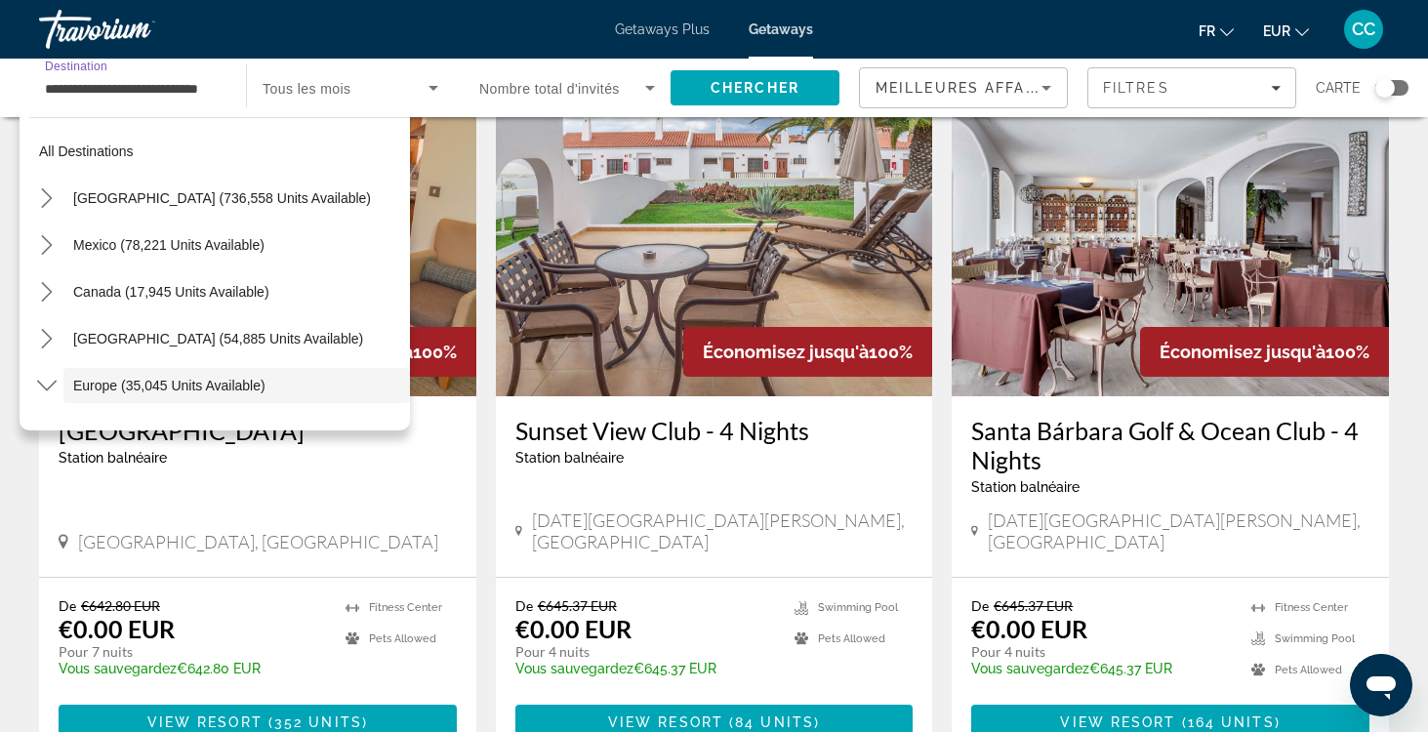
scroll to position [116, 0]
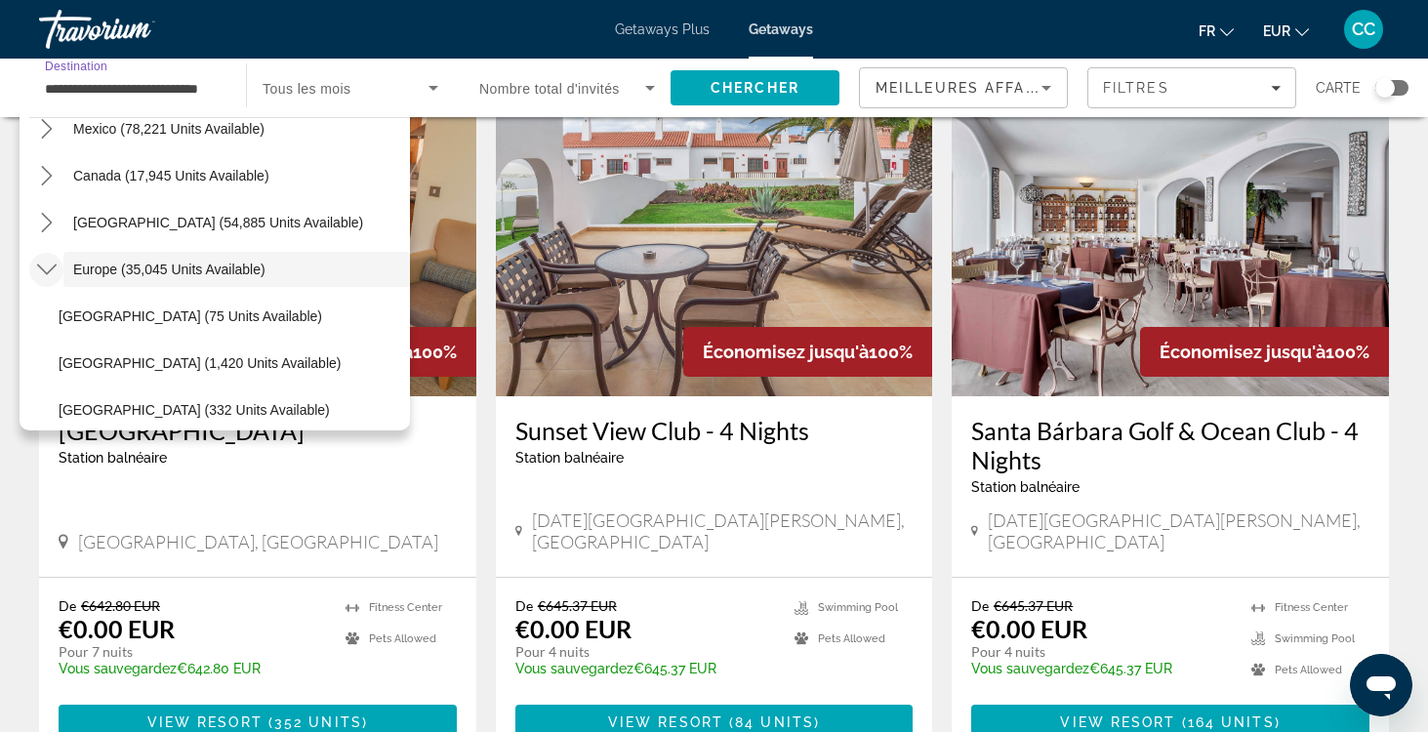
click at [45, 268] on icon "Toggle Europe (35,045 units available) submenu" at bounding box center [47, 270] width 20 height 20
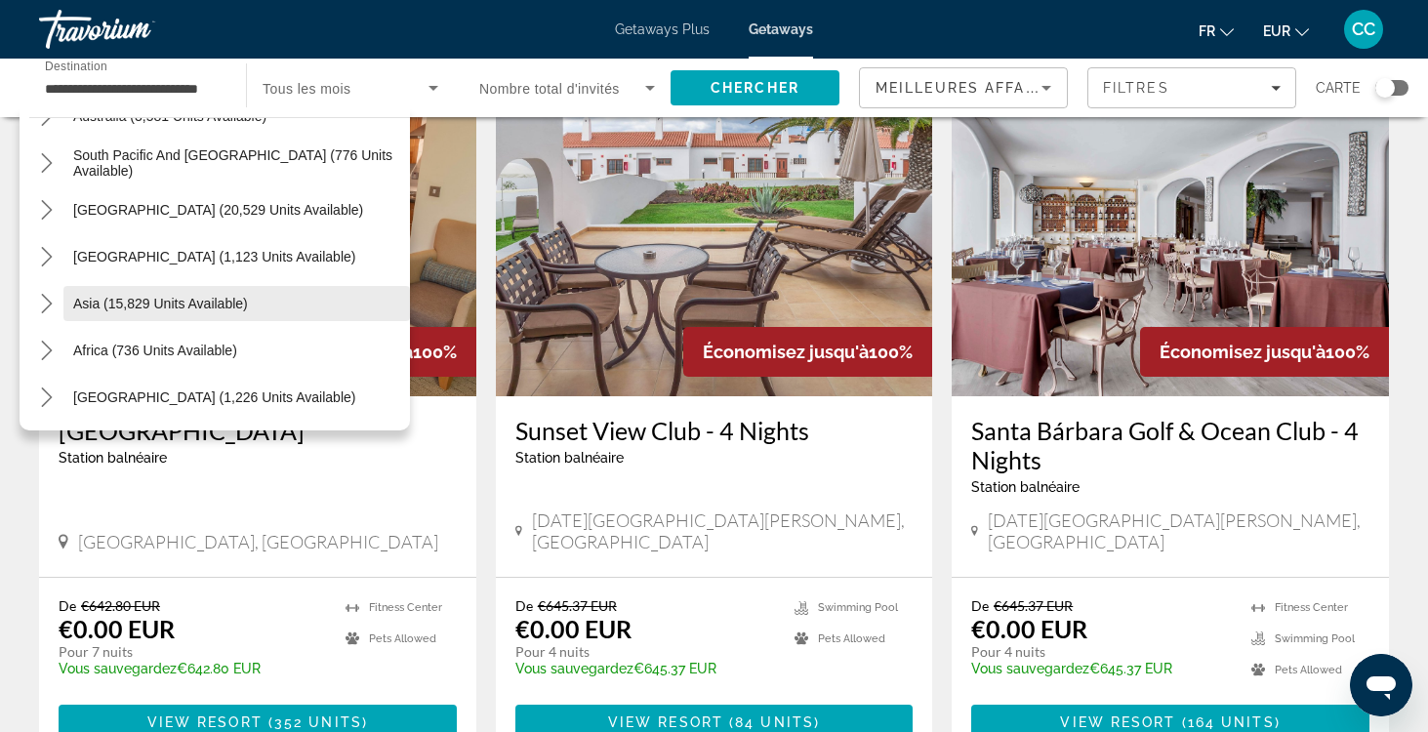
scroll to position [316, 0]
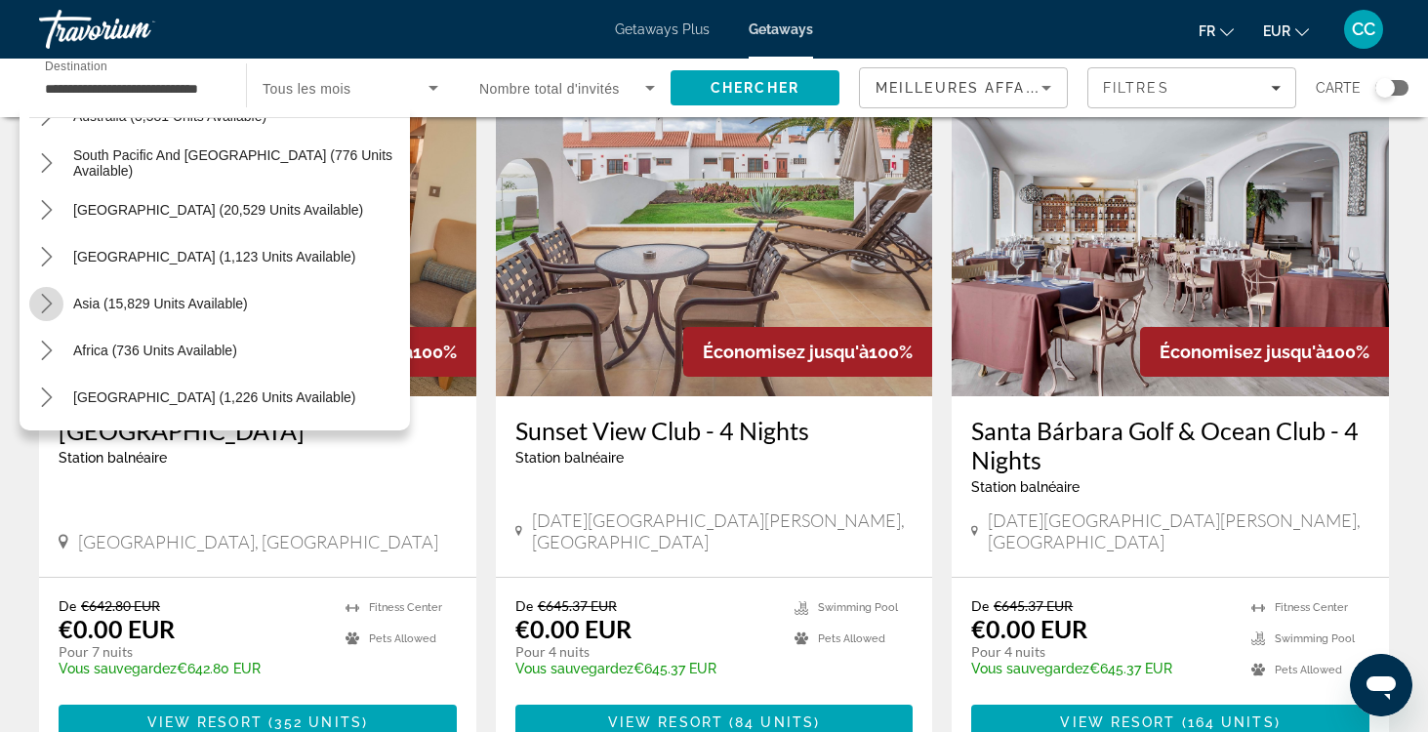
click at [45, 306] on icon "Toggle Asia (15,829 units available) submenu" at bounding box center [47, 304] width 20 height 20
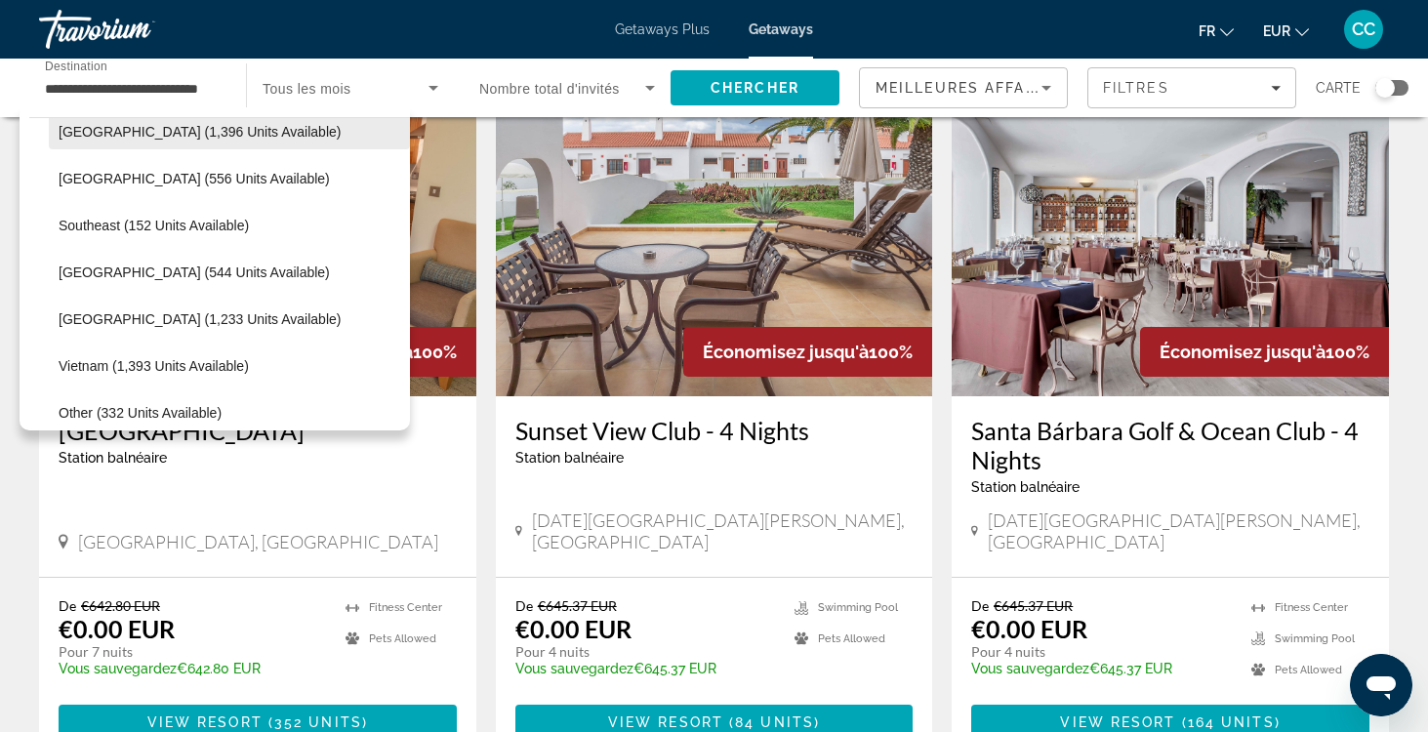
scroll to position [913, 0]
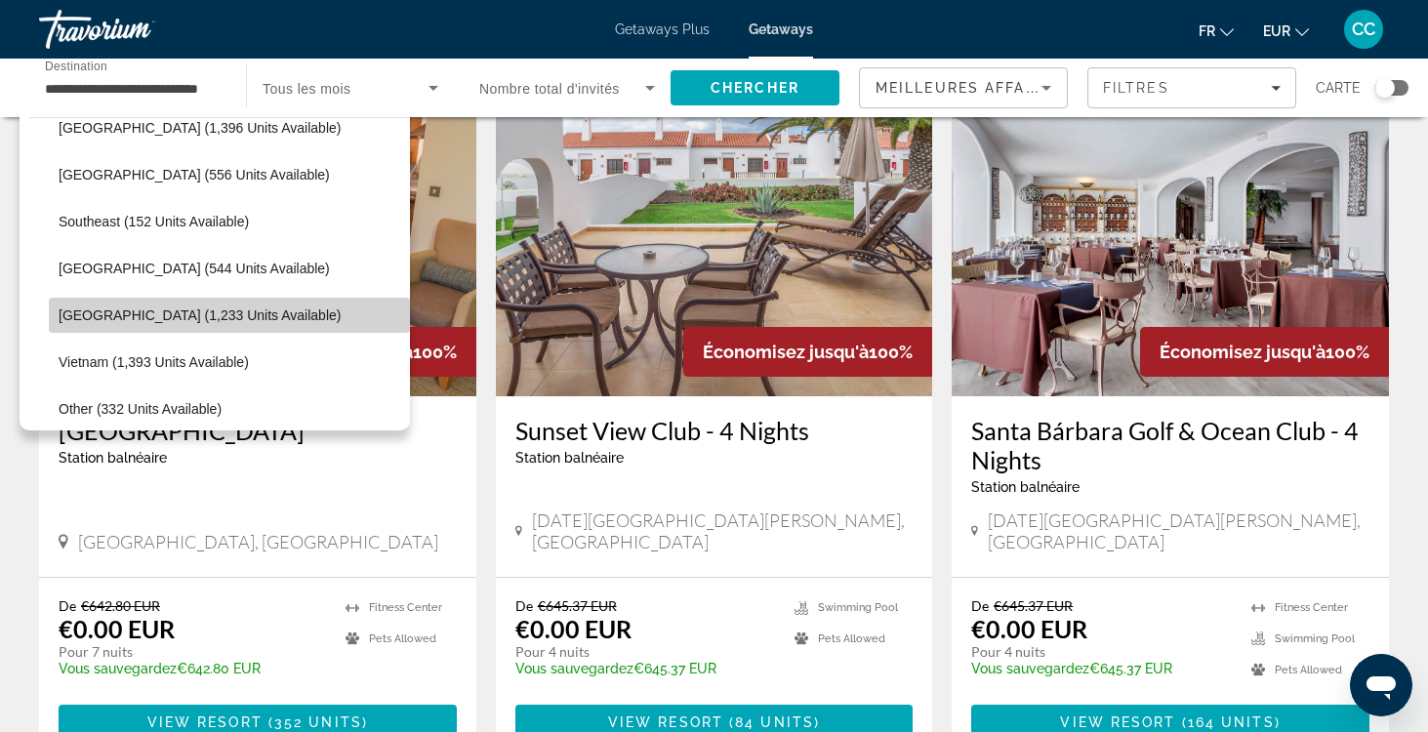
click at [115, 314] on span "[GEOGRAPHIC_DATA] (1,233 units available)" at bounding box center [200, 315] width 282 height 16
type input "**********"
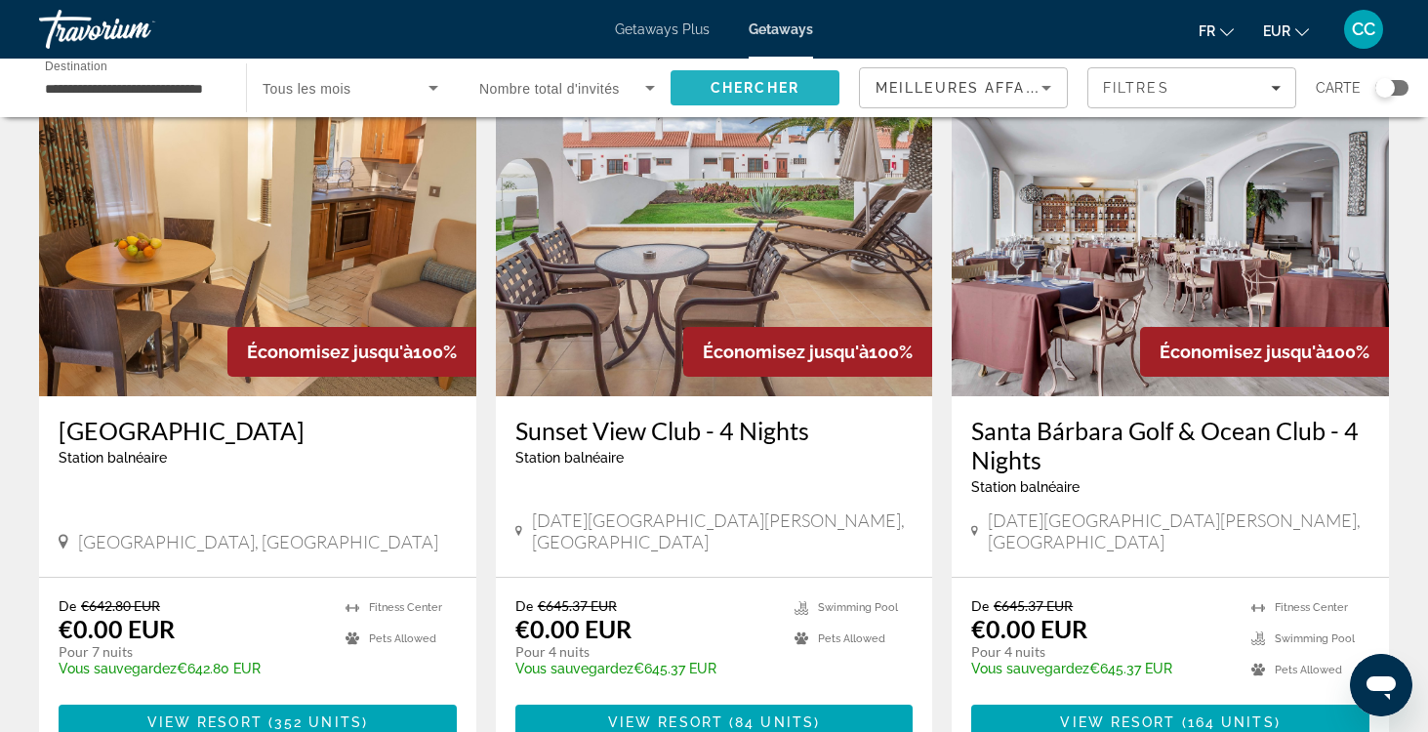
click at [768, 76] on span "Search" at bounding box center [754, 87] width 169 height 47
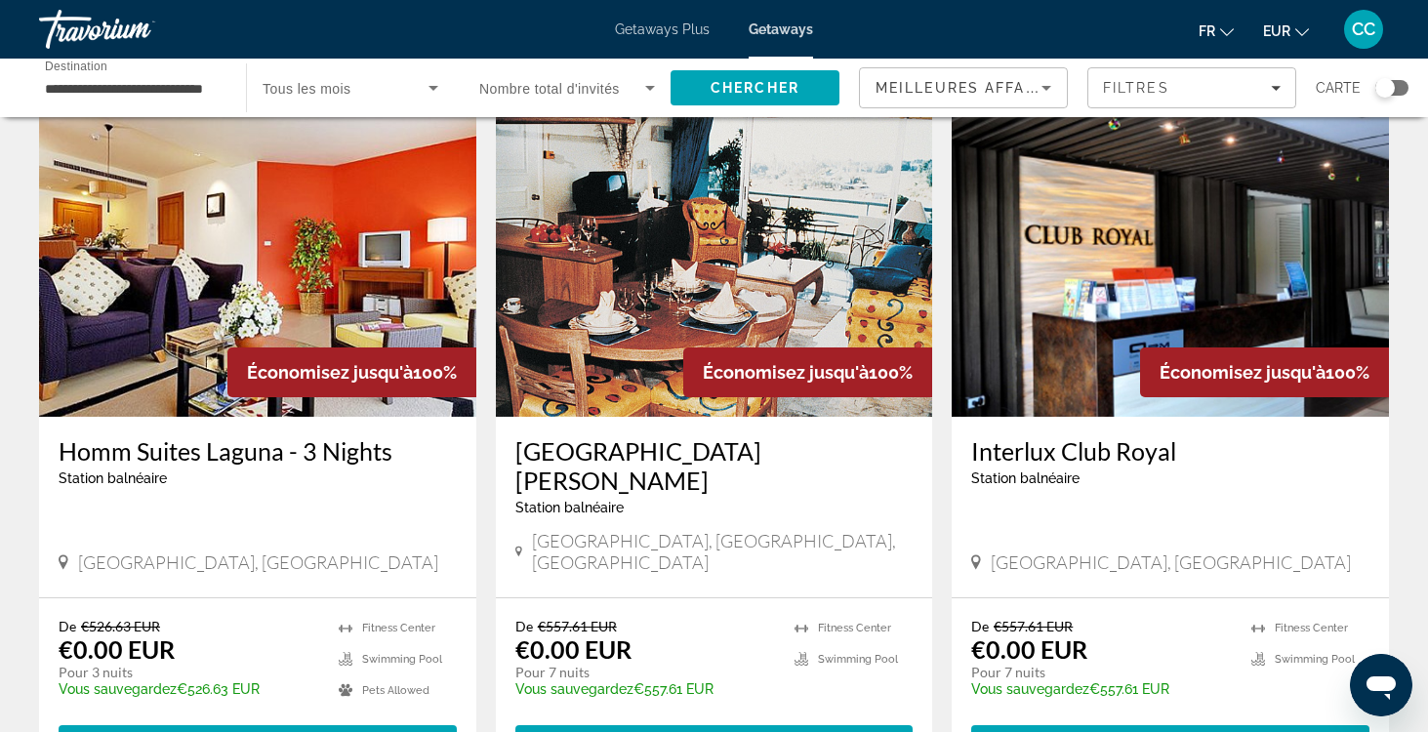
scroll to position [73, 0]
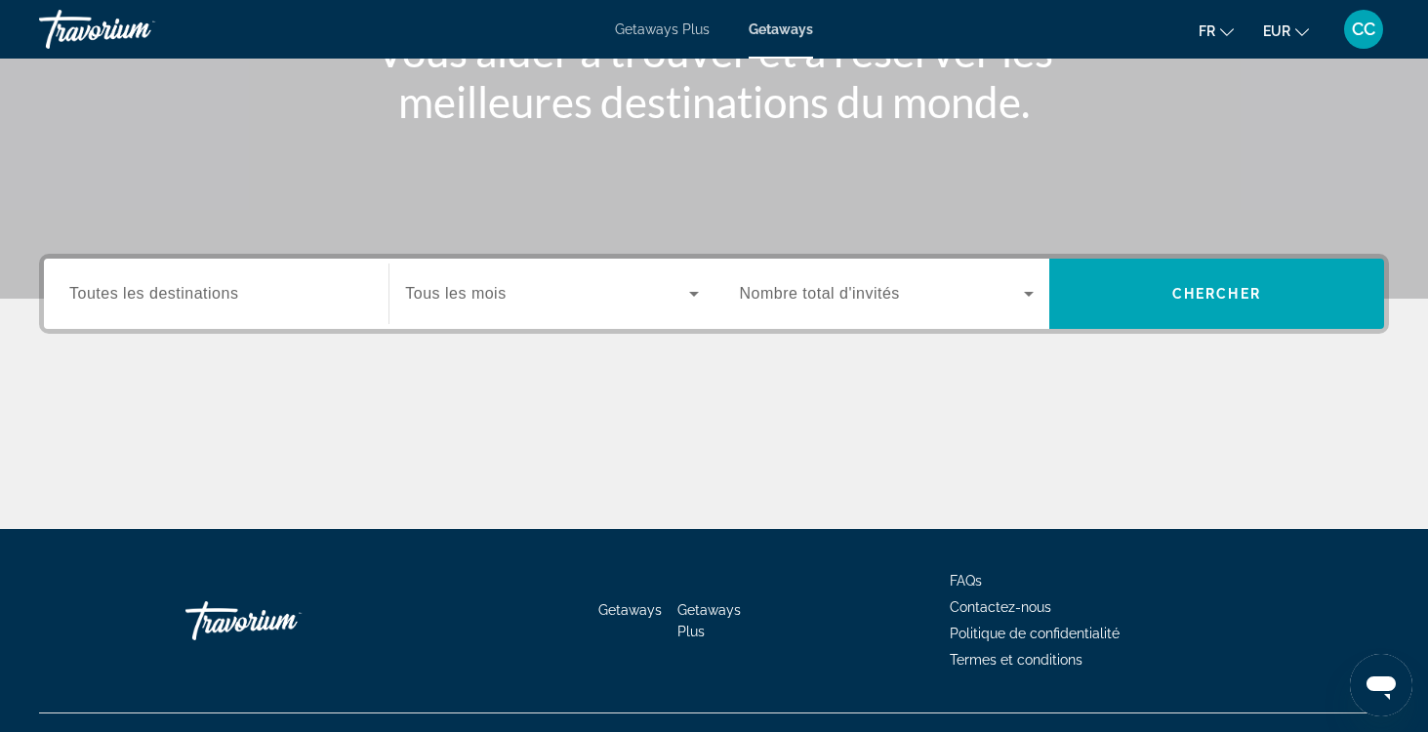
scroll to position [299, 0]
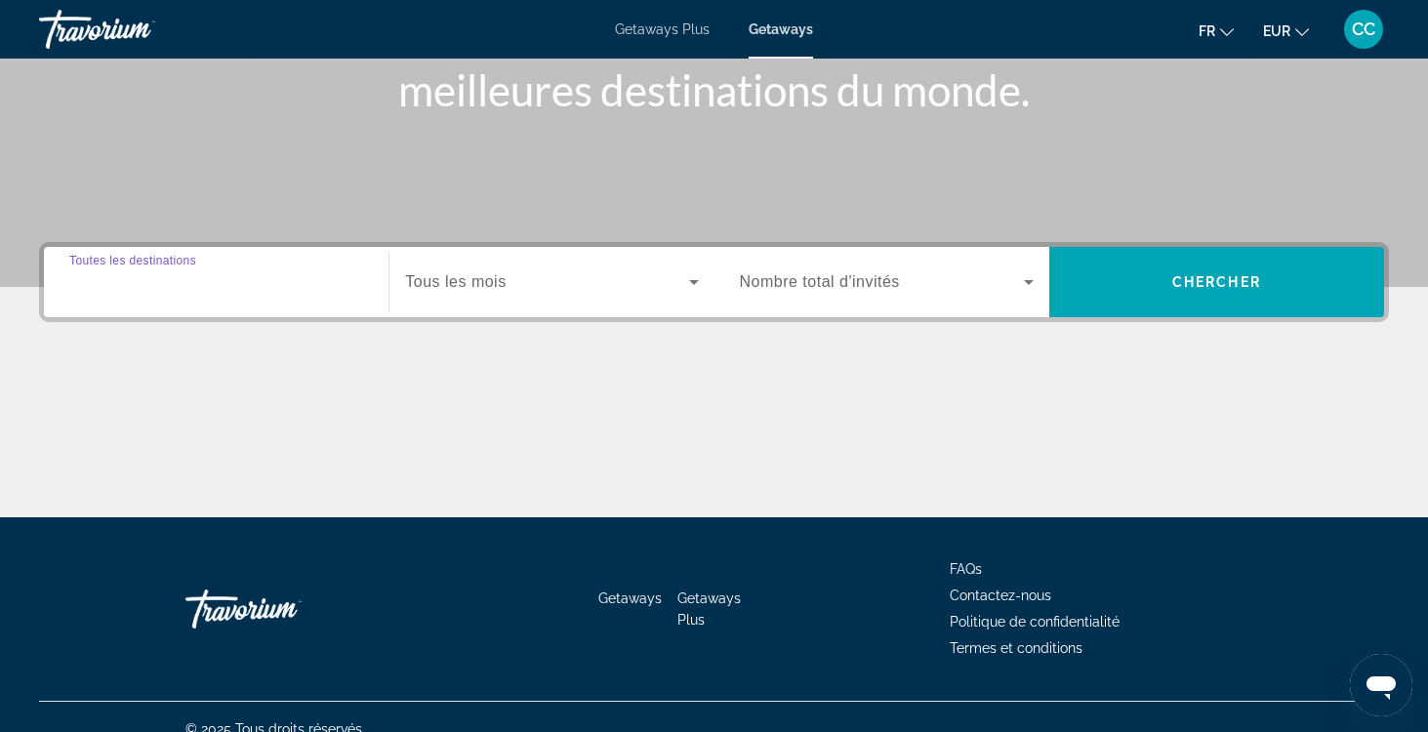
click at [252, 282] on input "Destination Toutes les destinations" at bounding box center [216, 282] width 294 height 23
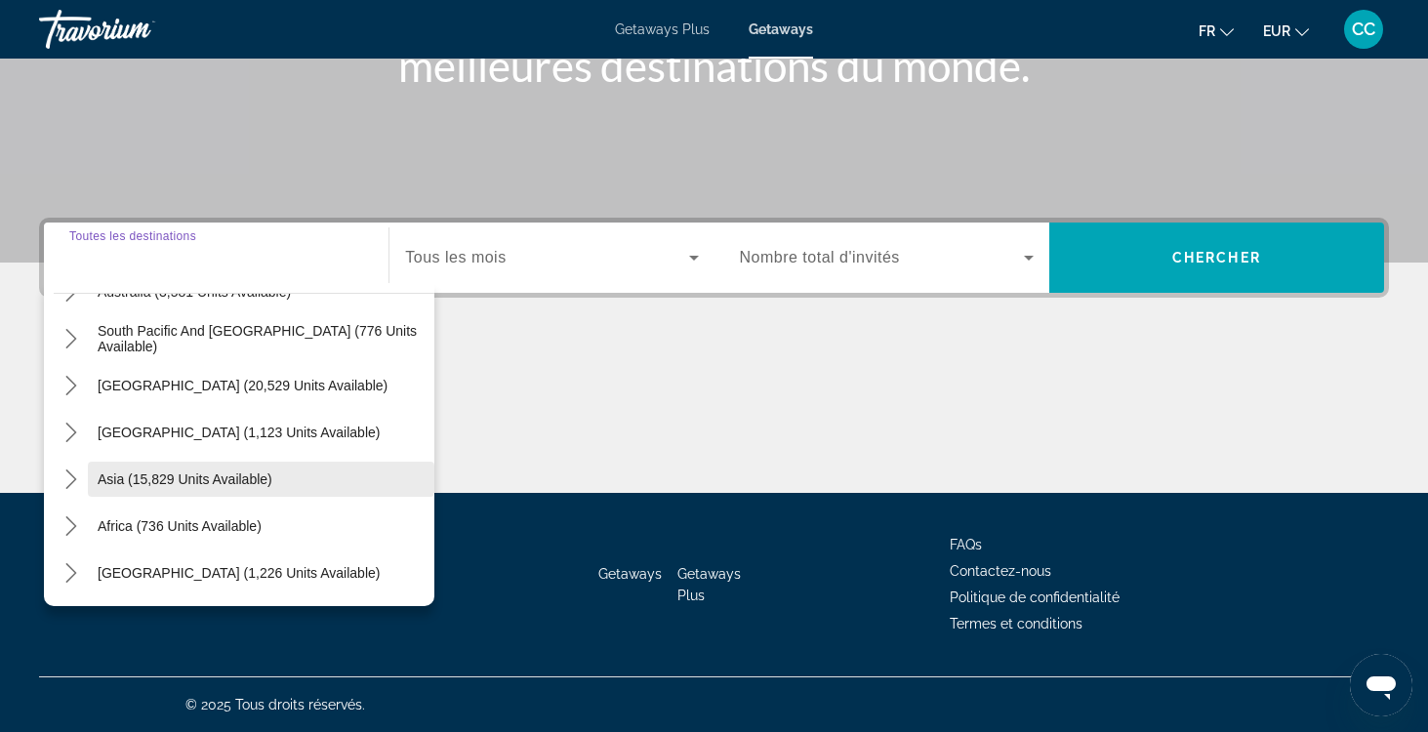
scroll to position [323, 0]
click at [75, 477] on icon "Toggle Asia (15,829 units available) submenu" at bounding box center [71, 479] width 20 height 20
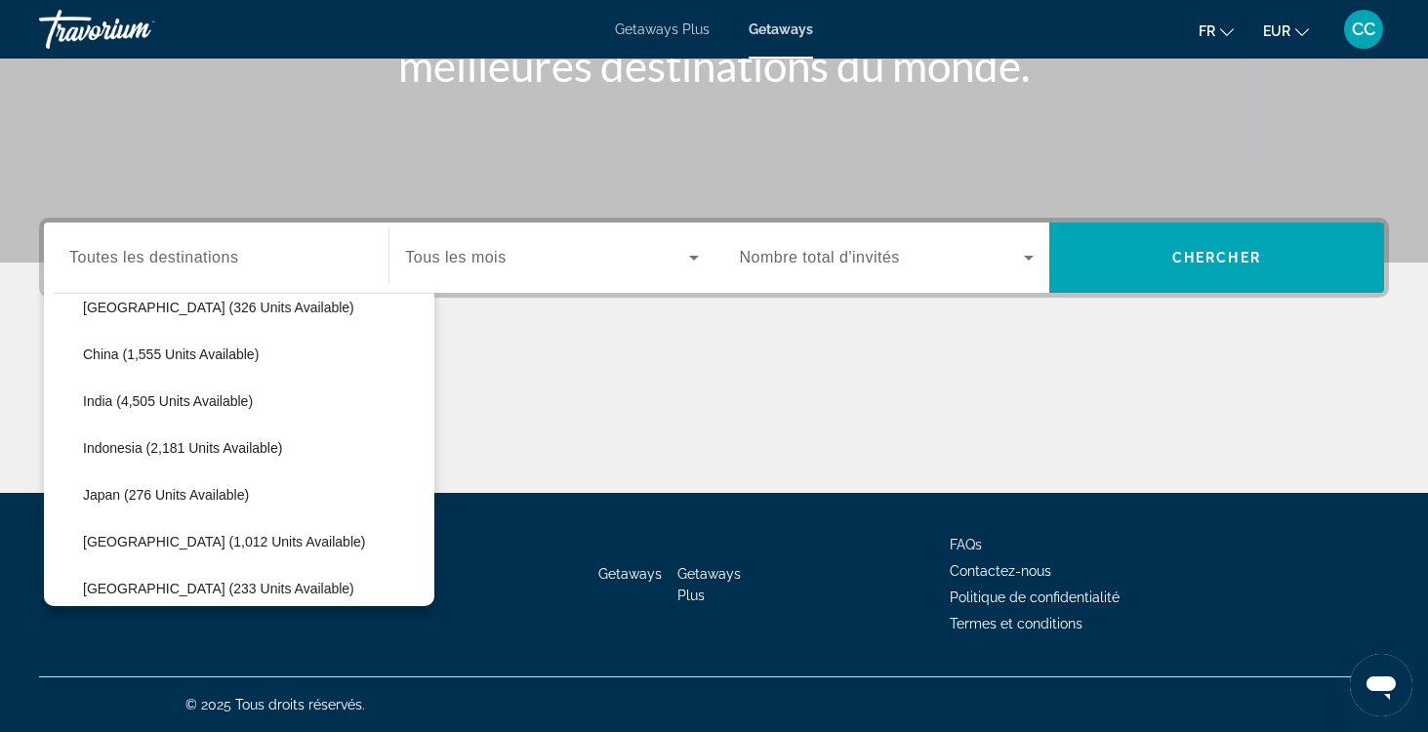
scroll to position [617, 0]
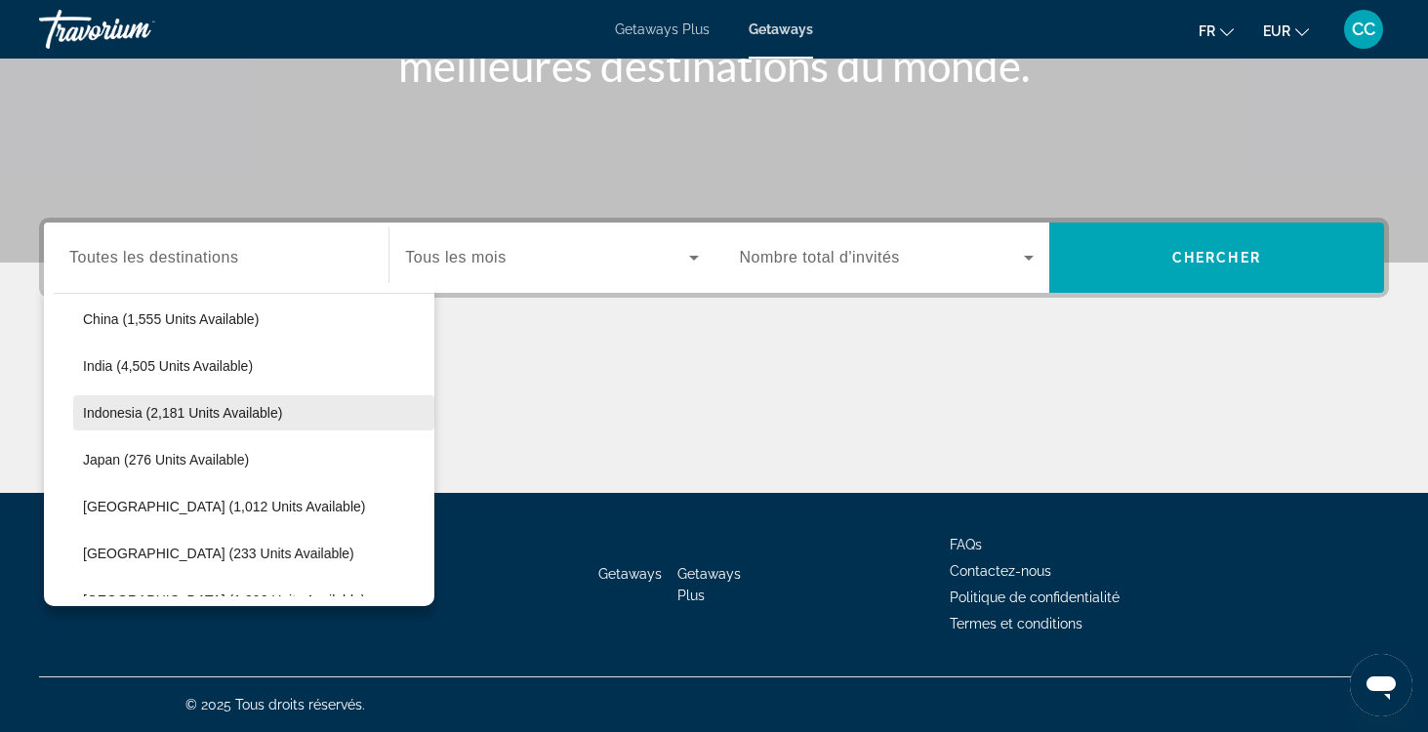
click at [210, 410] on span "Indonesia (2,181 units available)" at bounding box center [182, 413] width 199 height 16
type input "**********"
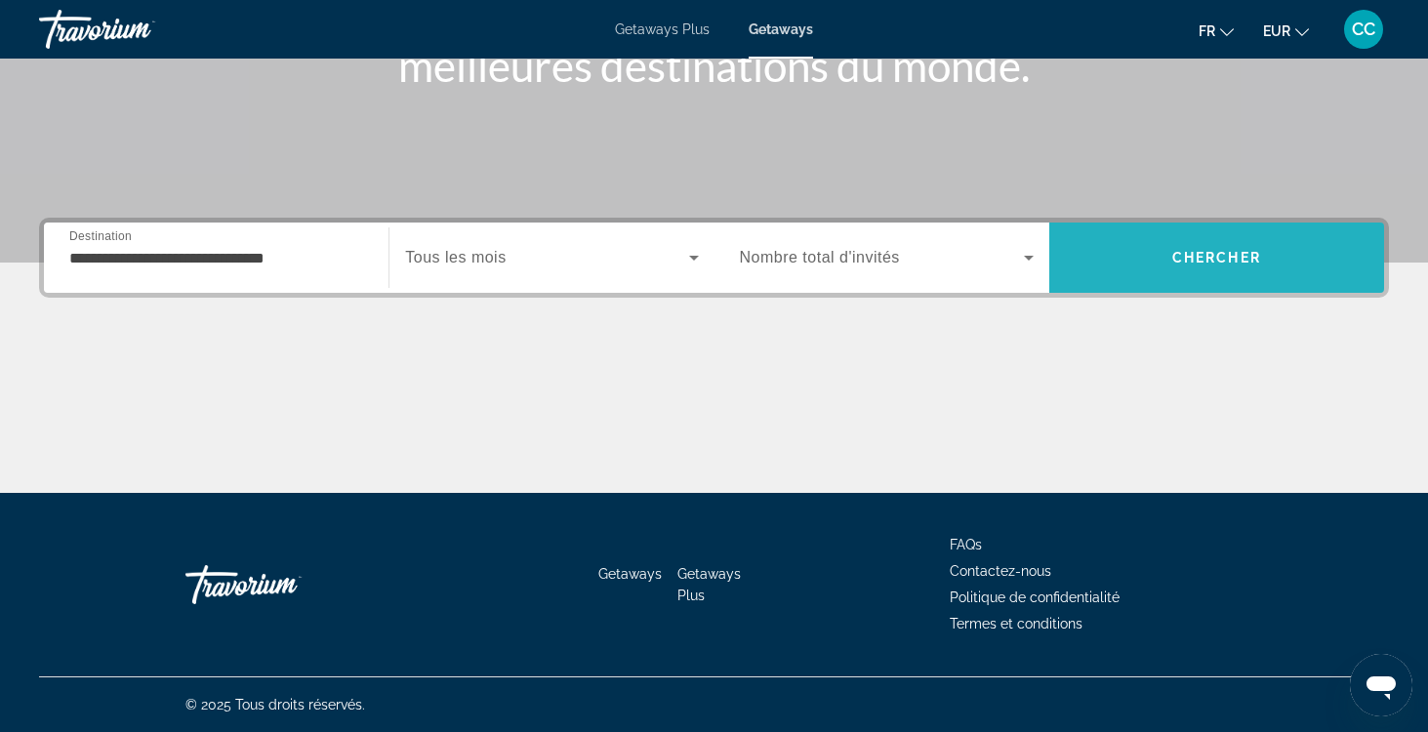
click at [1240, 249] on span "Search" at bounding box center [1216, 257] width 335 height 47
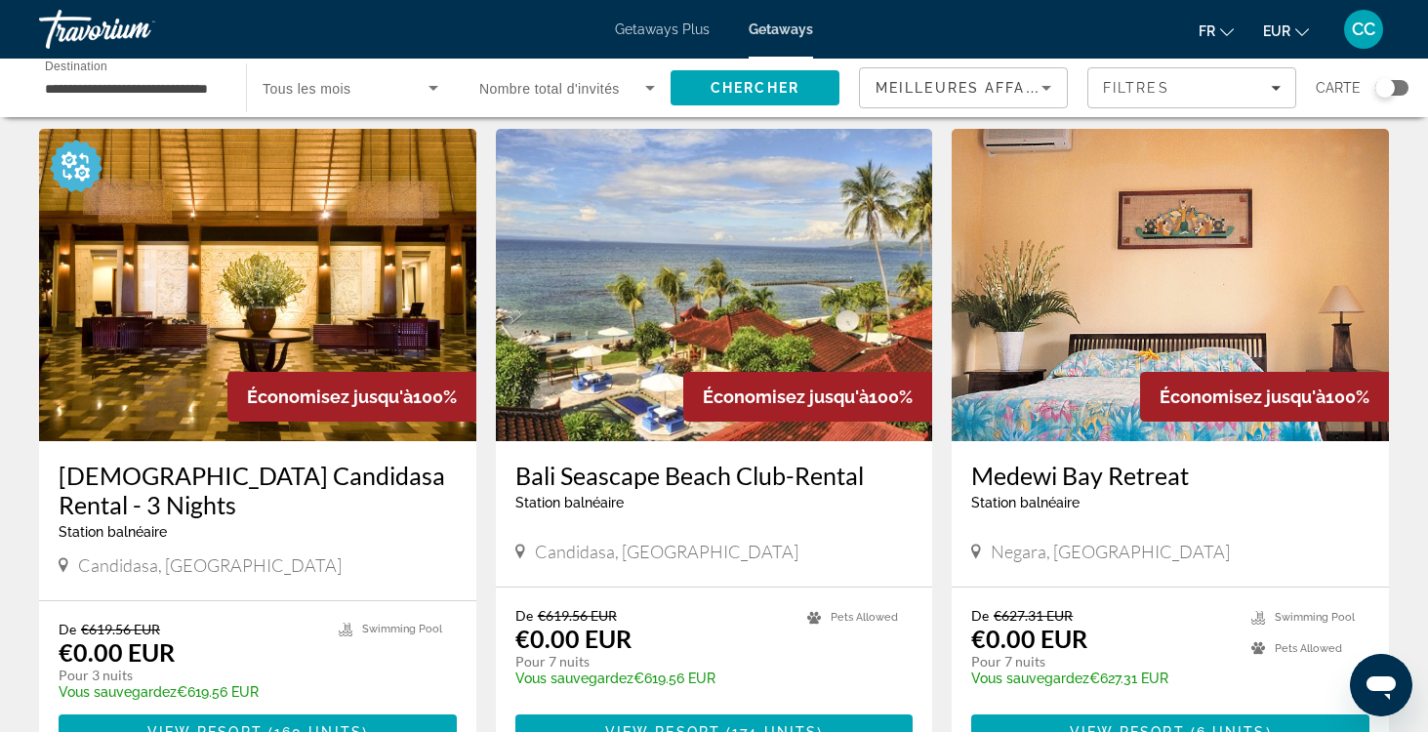
scroll to position [742, 0]
